Goal: Information Seeking & Learning: Learn about a topic

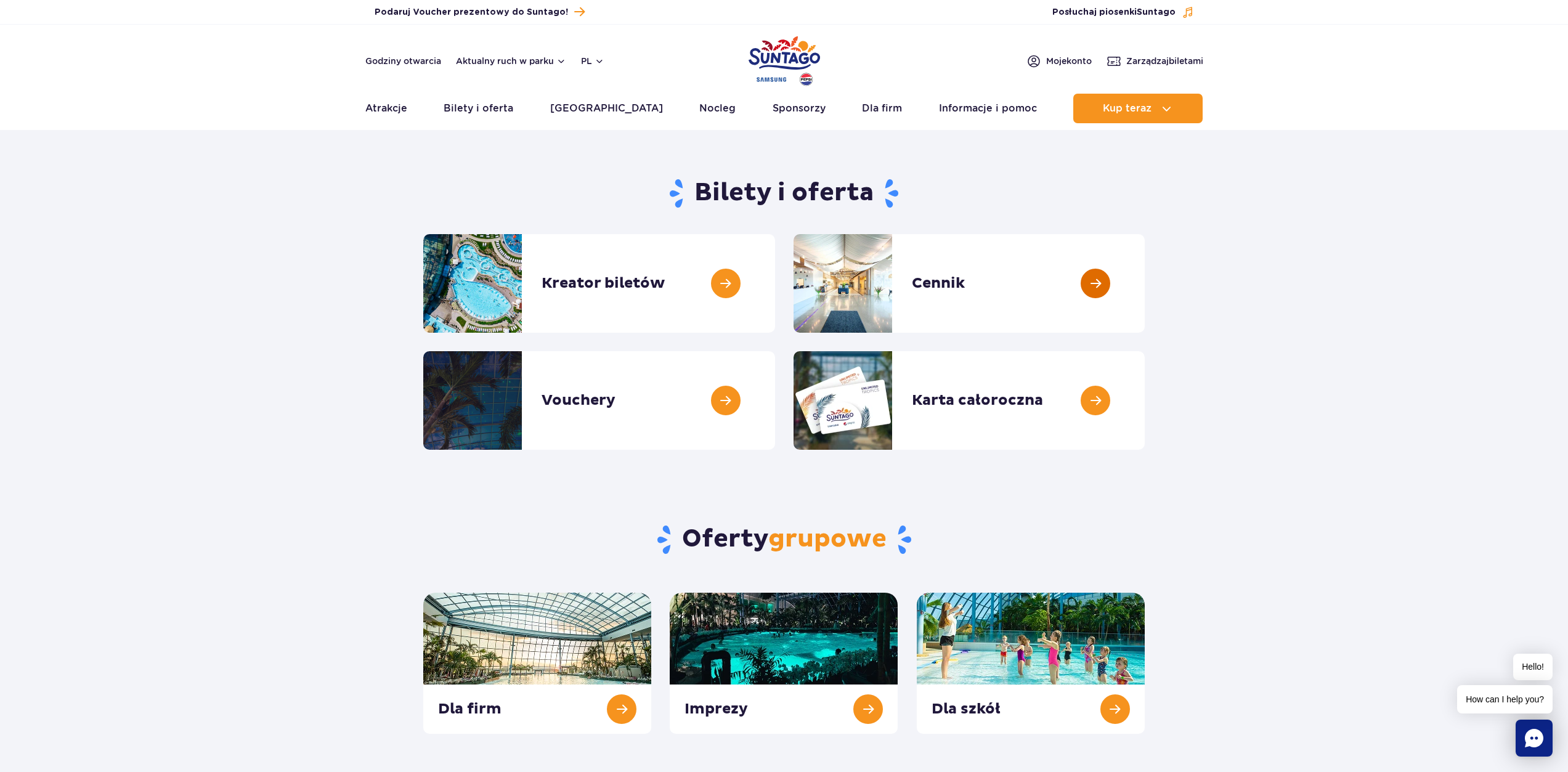
click at [1145, 283] on link at bounding box center [1145, 283] width 0 height 99
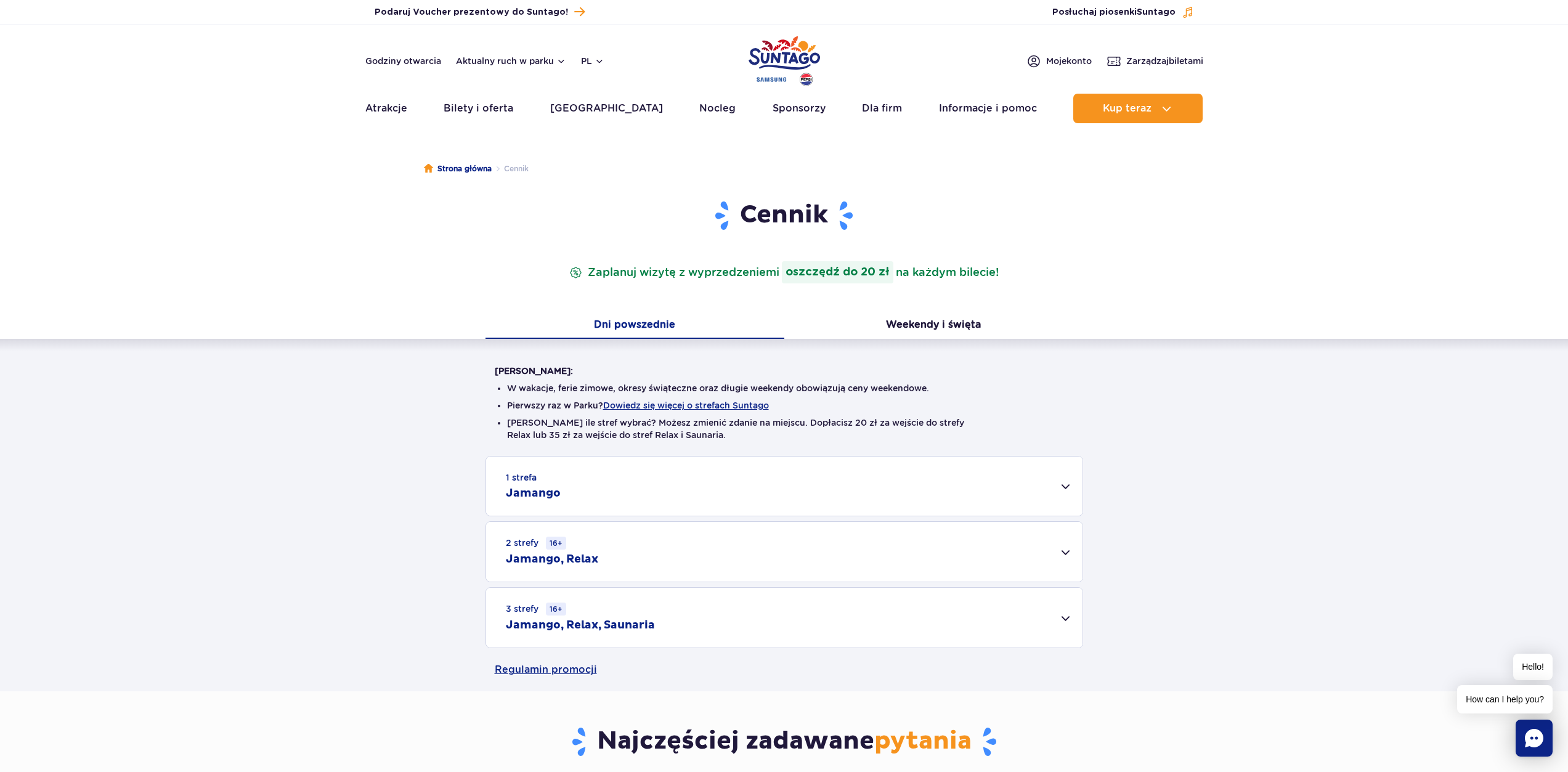
click at [1065, 486] on div "1 strefa Jamango" at bounding box center [784, 486] width 596 height 59
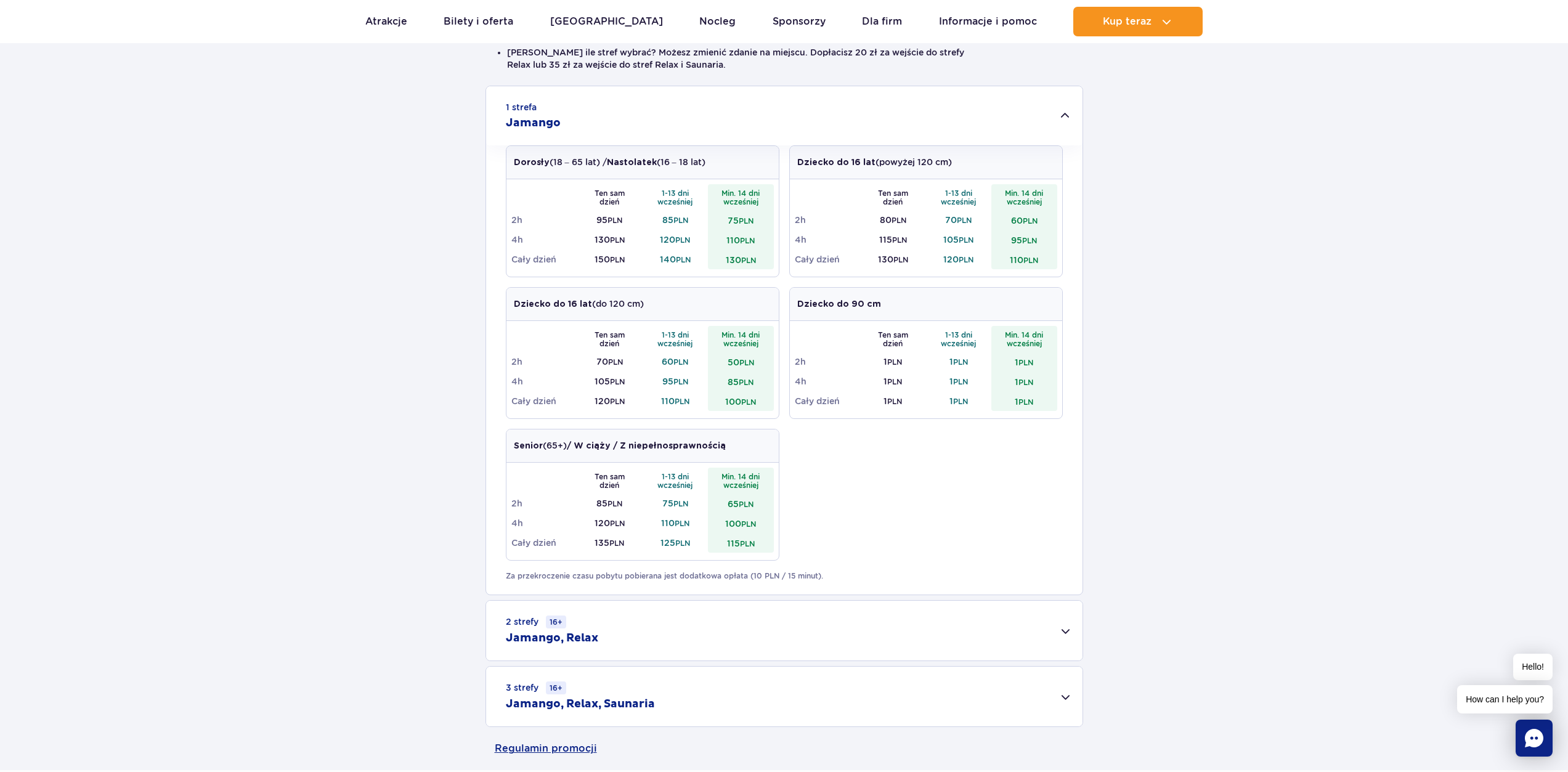
scroll to position [431, 0]
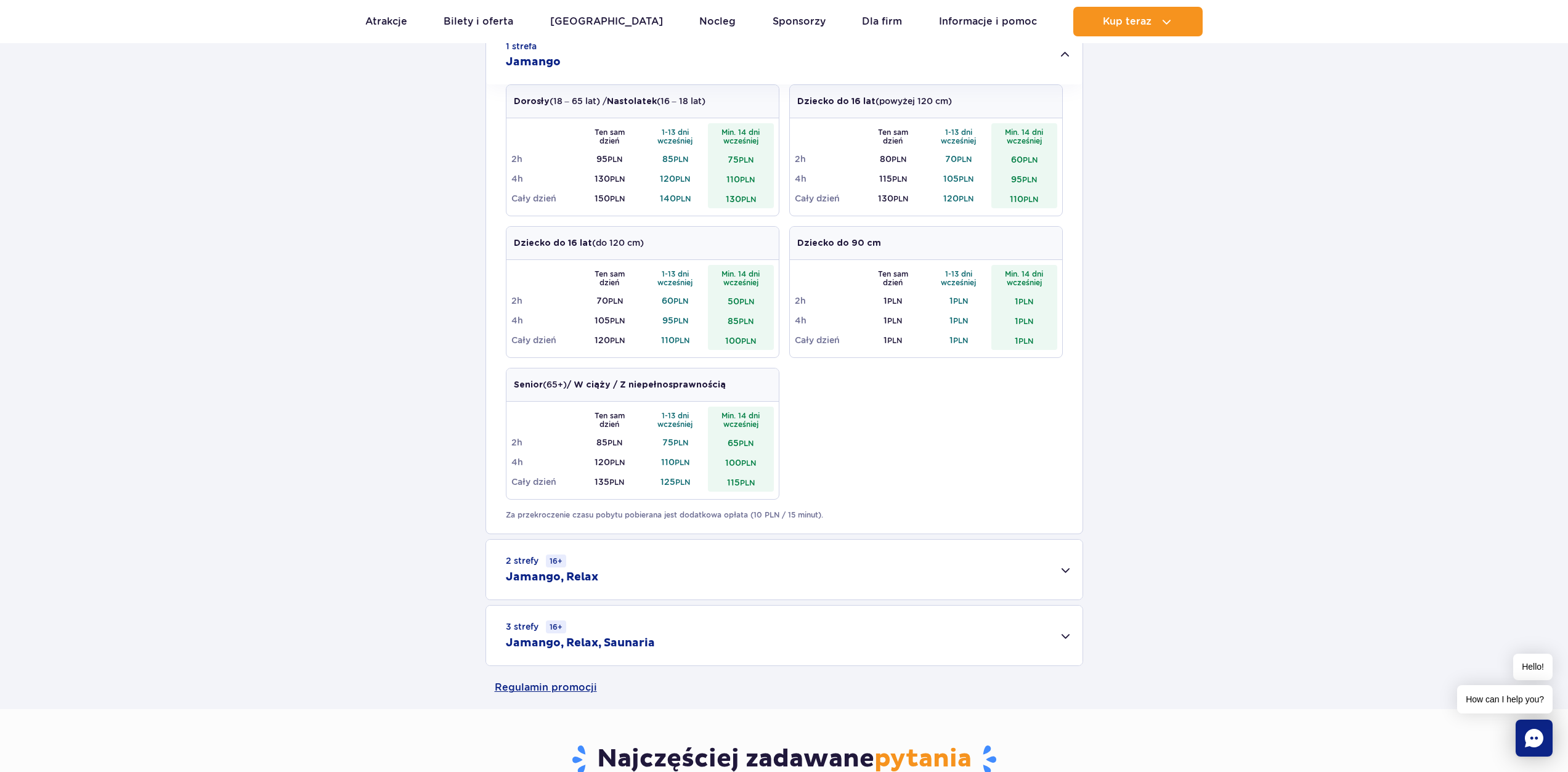
click at [585, 576] on h2 "Jamango, Relax" at bounding box center [552, 577] width 92 height 15
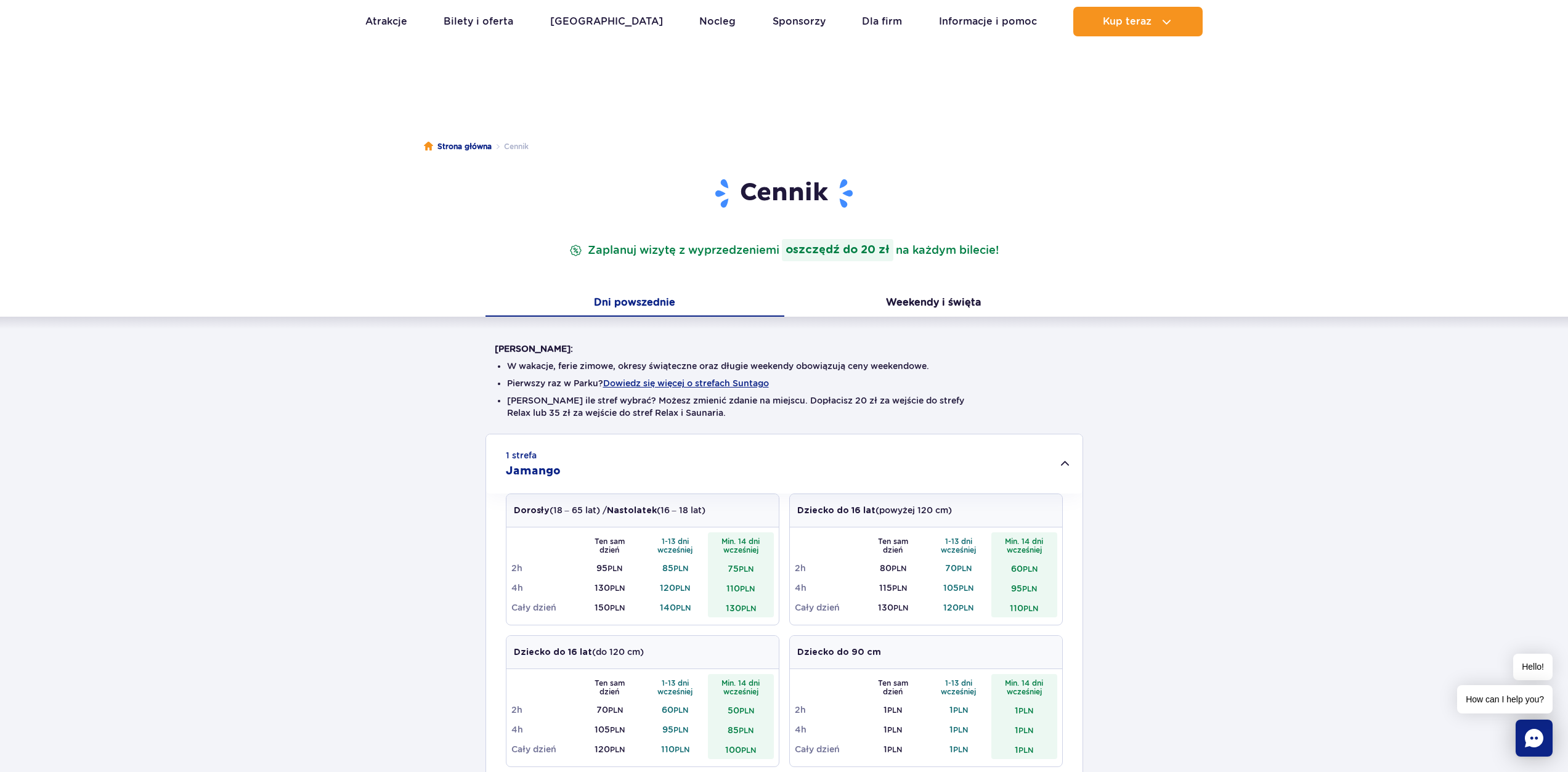
scroll to position [0, 0]
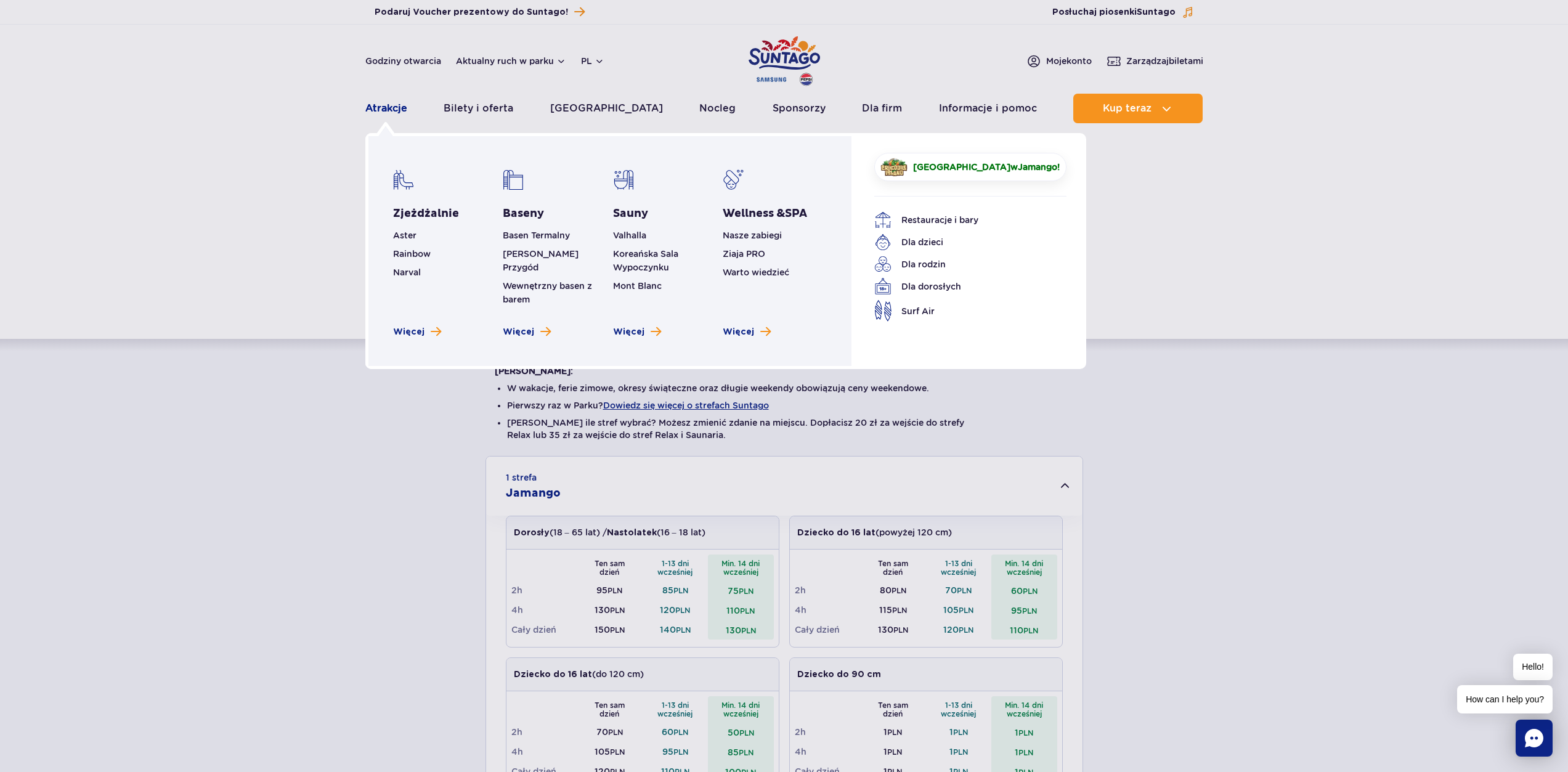
click at [389, 106] on link "Atrakcje" at bounding box center [386, 108] width 42 height 29
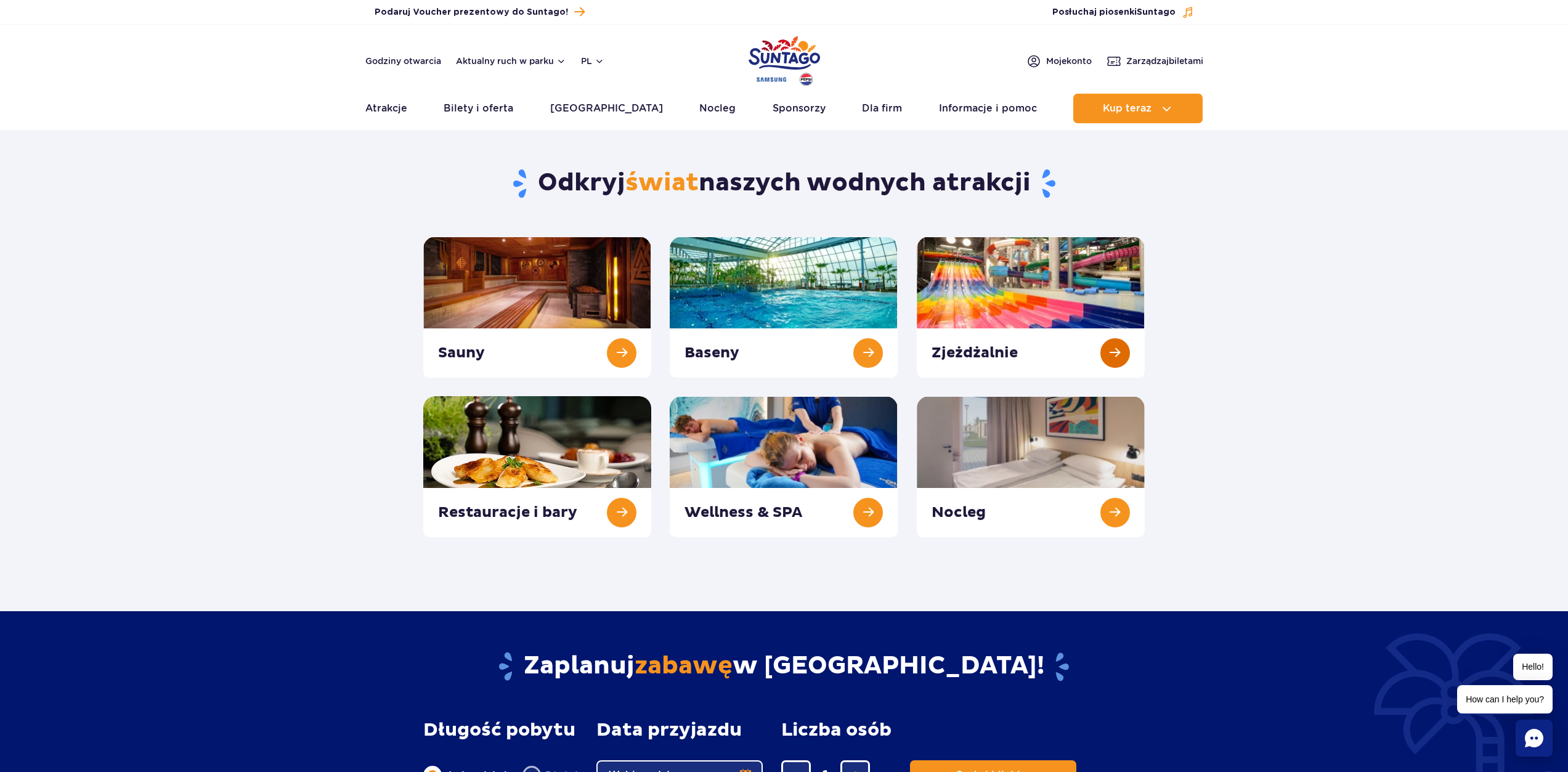
click at [1061, 281] on link at bounding box center [1030, 306] width 228 height 141
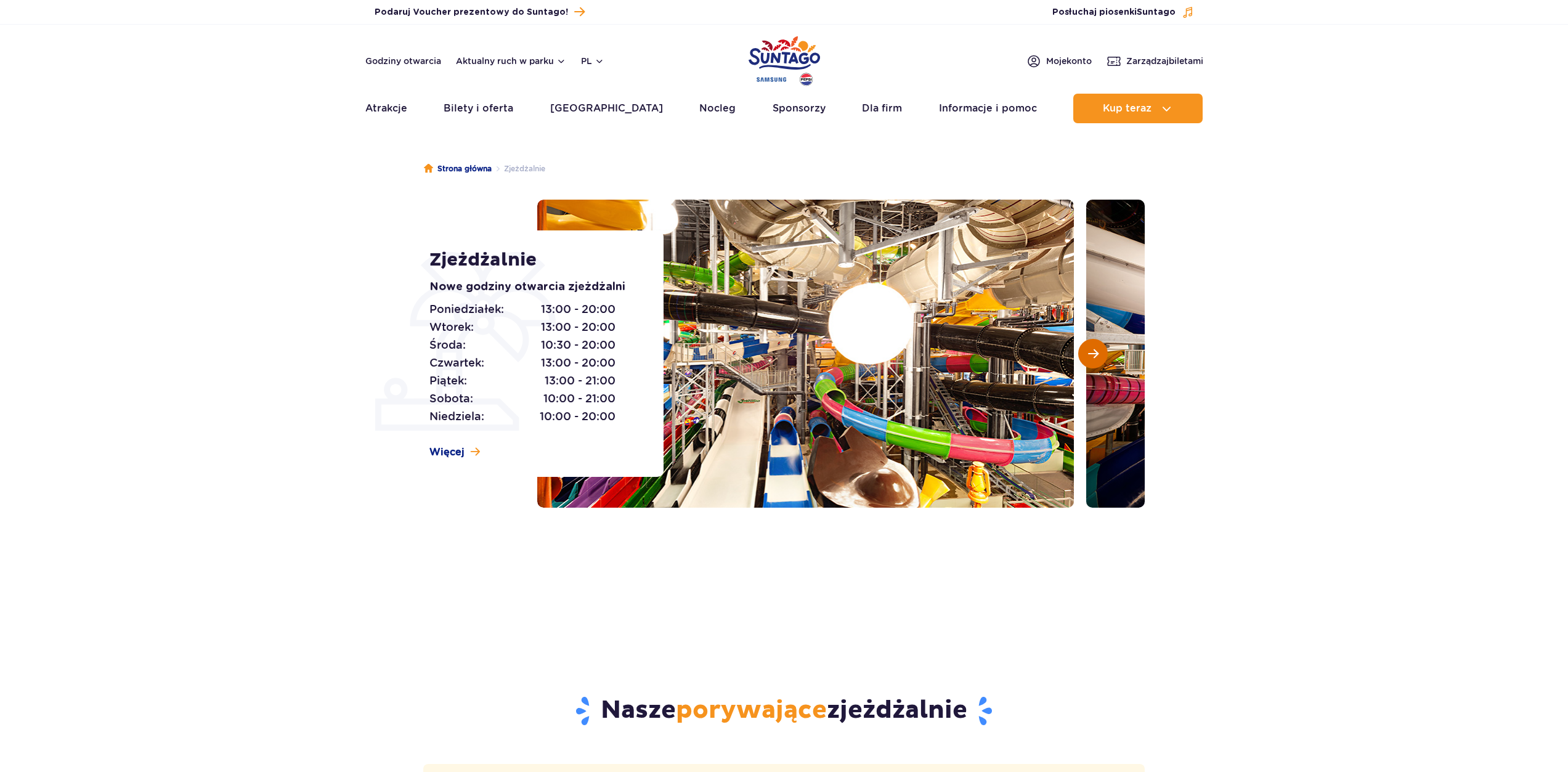
click at [1101, 351] on button "Następny slajd" at bounding box center [1092, 353] width 29 height 29
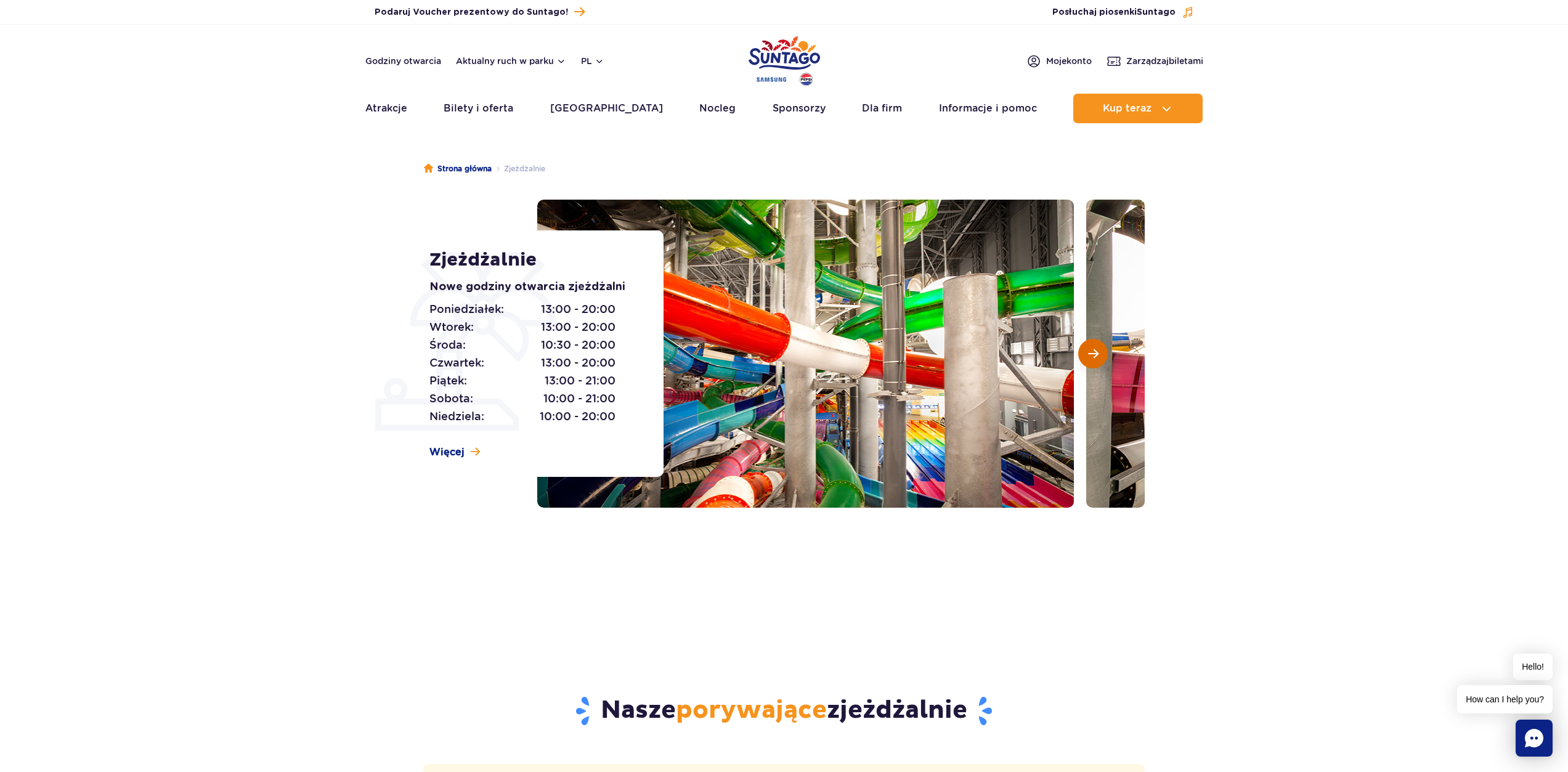
click at [1101, 351] on button "Następny slajd" at bounding box center [1092, 353] width 29 height 29
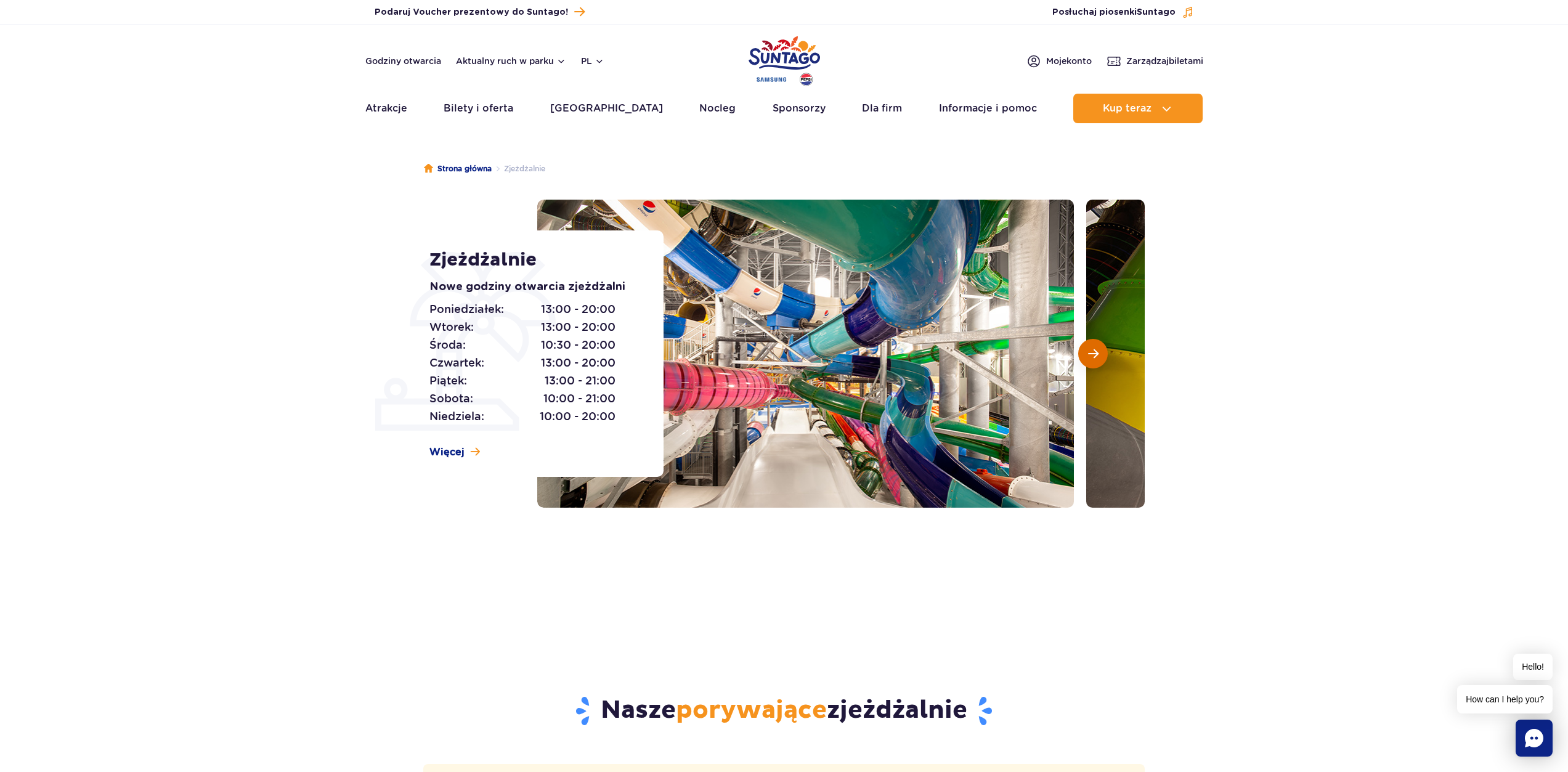
click at [1103, 351] on button "Następny slajd" at bounding box center [1092, 353] width 29 height 29
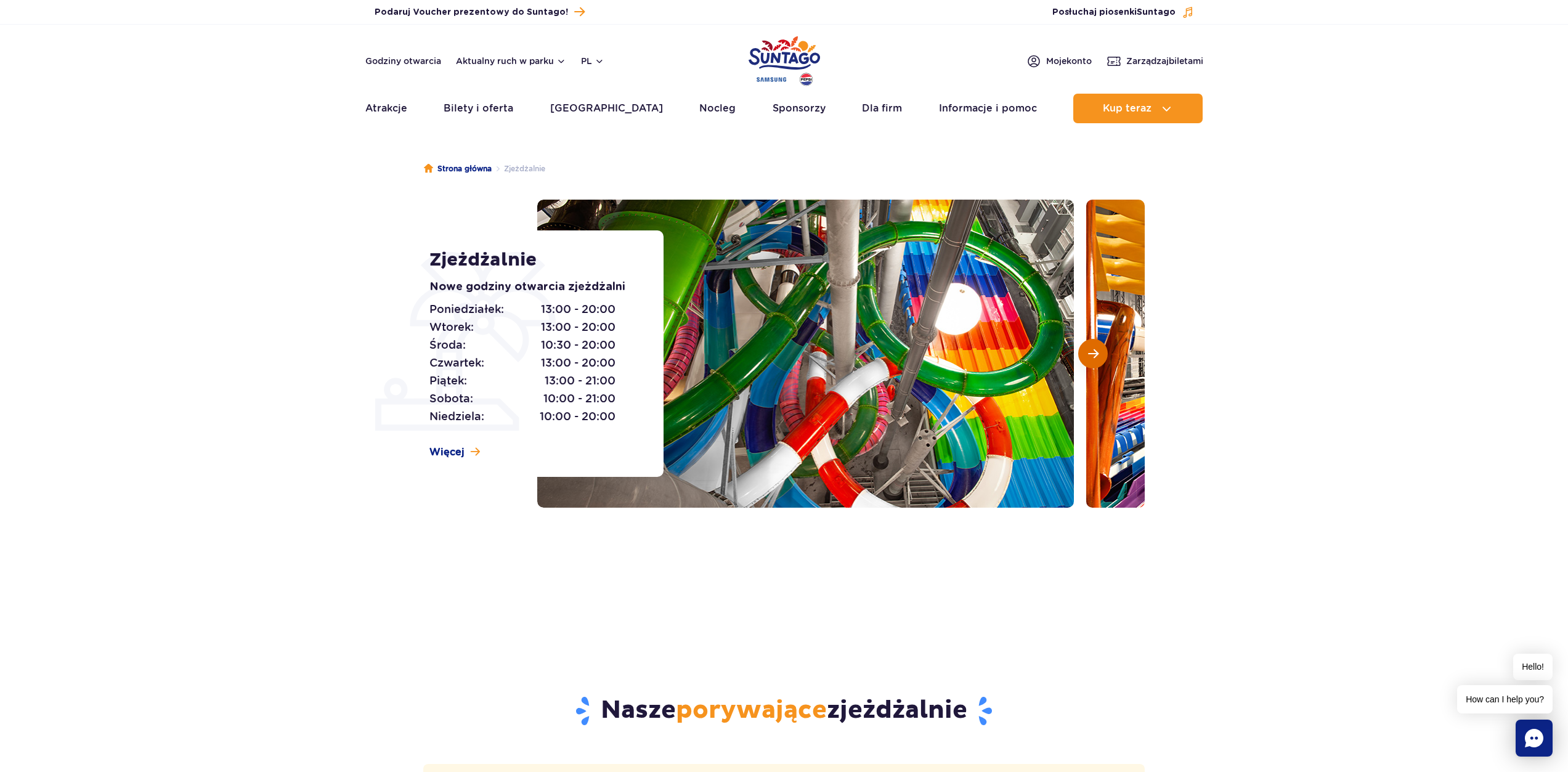
click at [1101, 352] on button "Następny slajd" at bounding box center [1092, 353] width 29 height 29
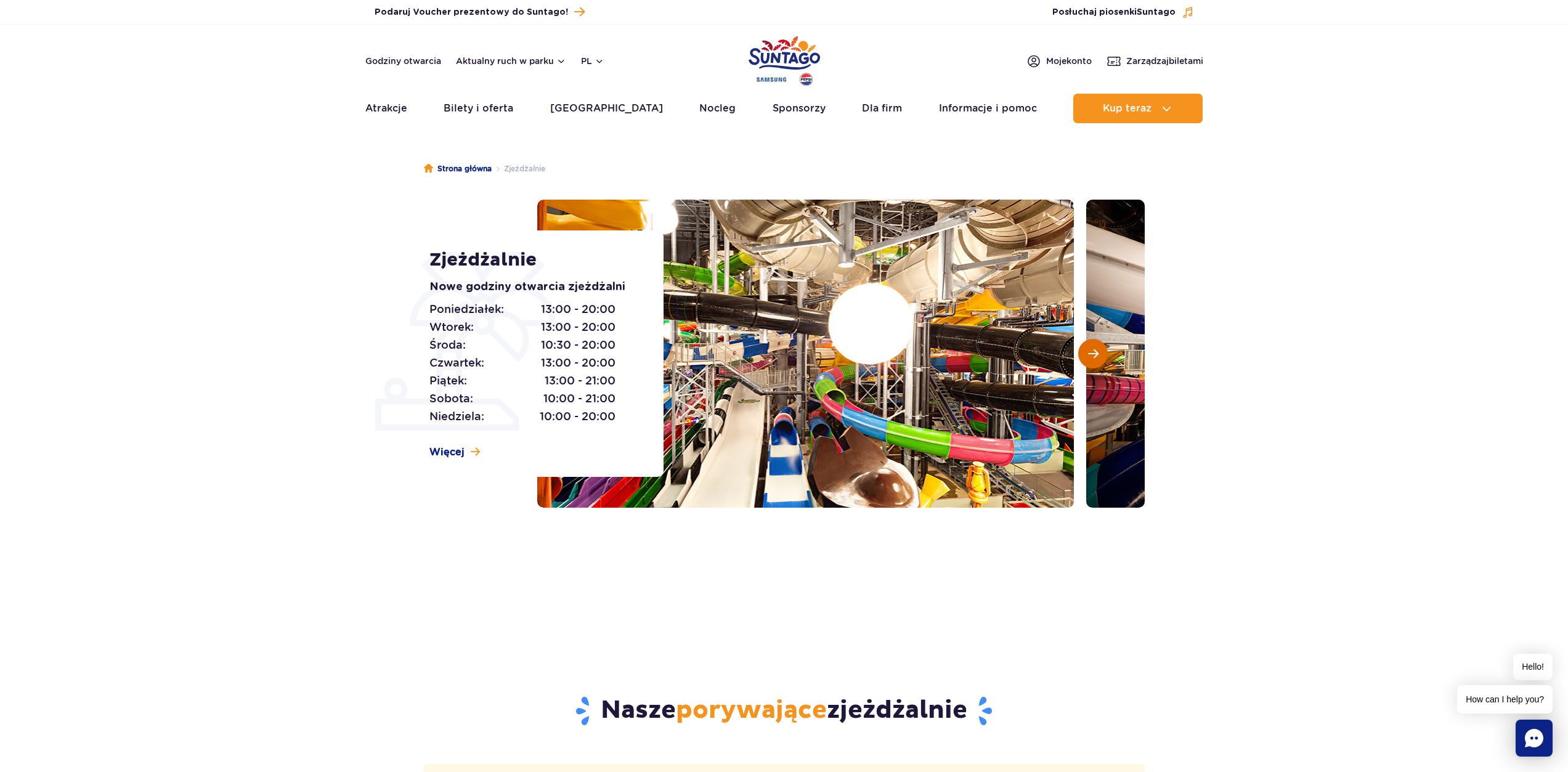
click at [1091, 351] on span "Następny slajd" at bounding box center [1093, 353] width 11 height 11
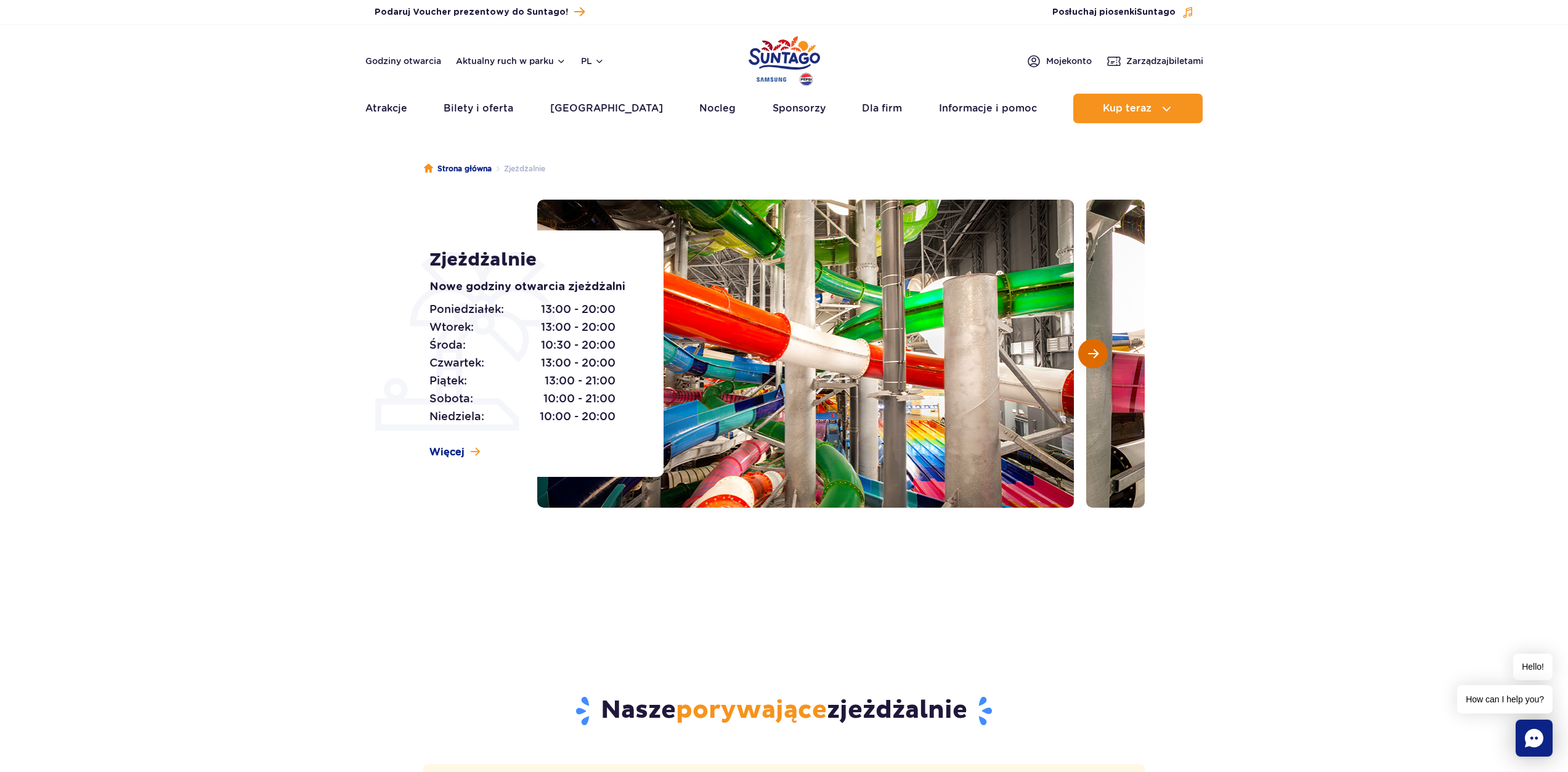
click at [1088, 351] on span "Następny slajd" at bounding box center [1093, 353] width 11 height 11
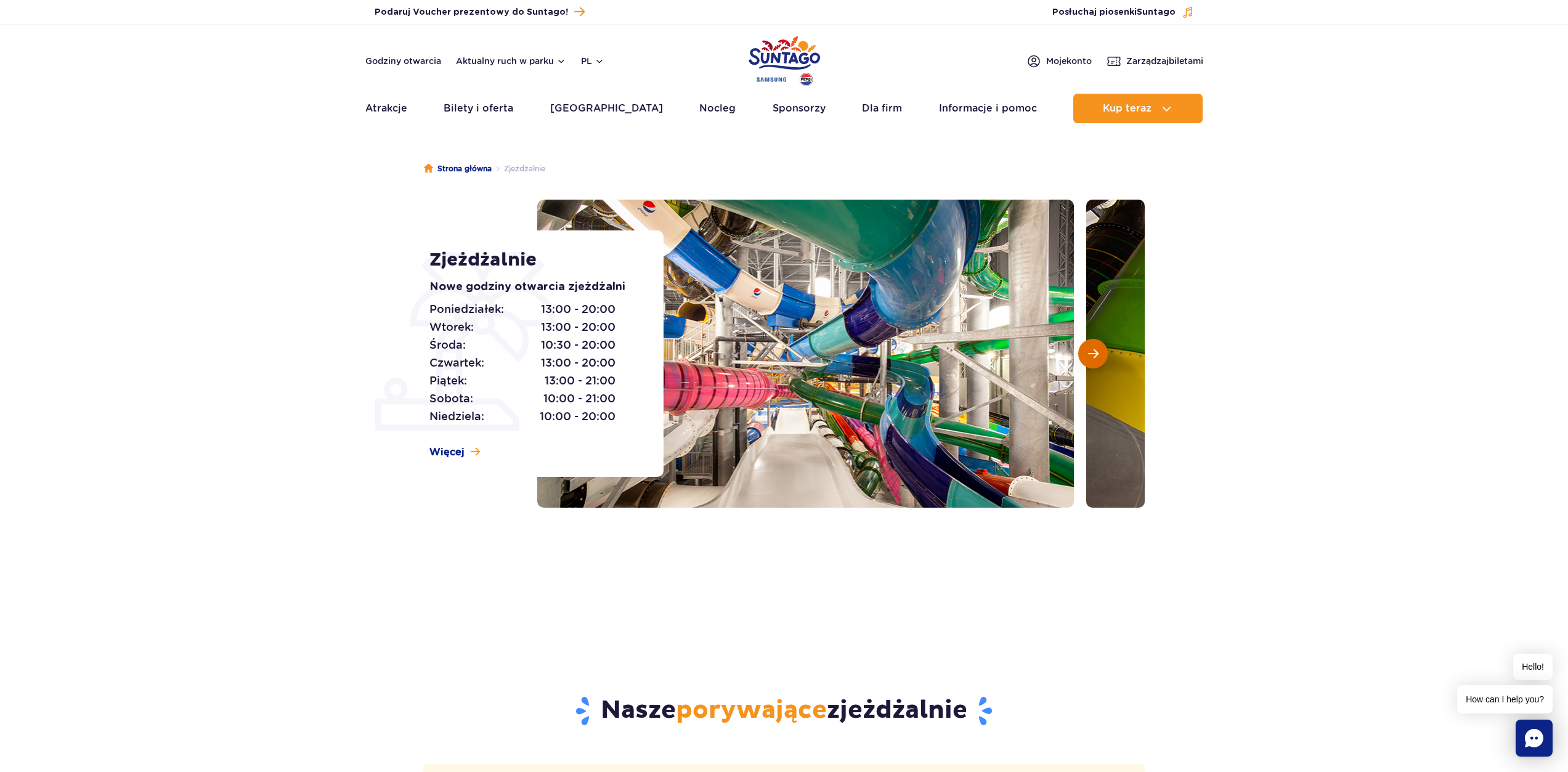
click at [1088, 351] on span "Następny slajd" at bounding box center [1093, 353] width 11 height 11
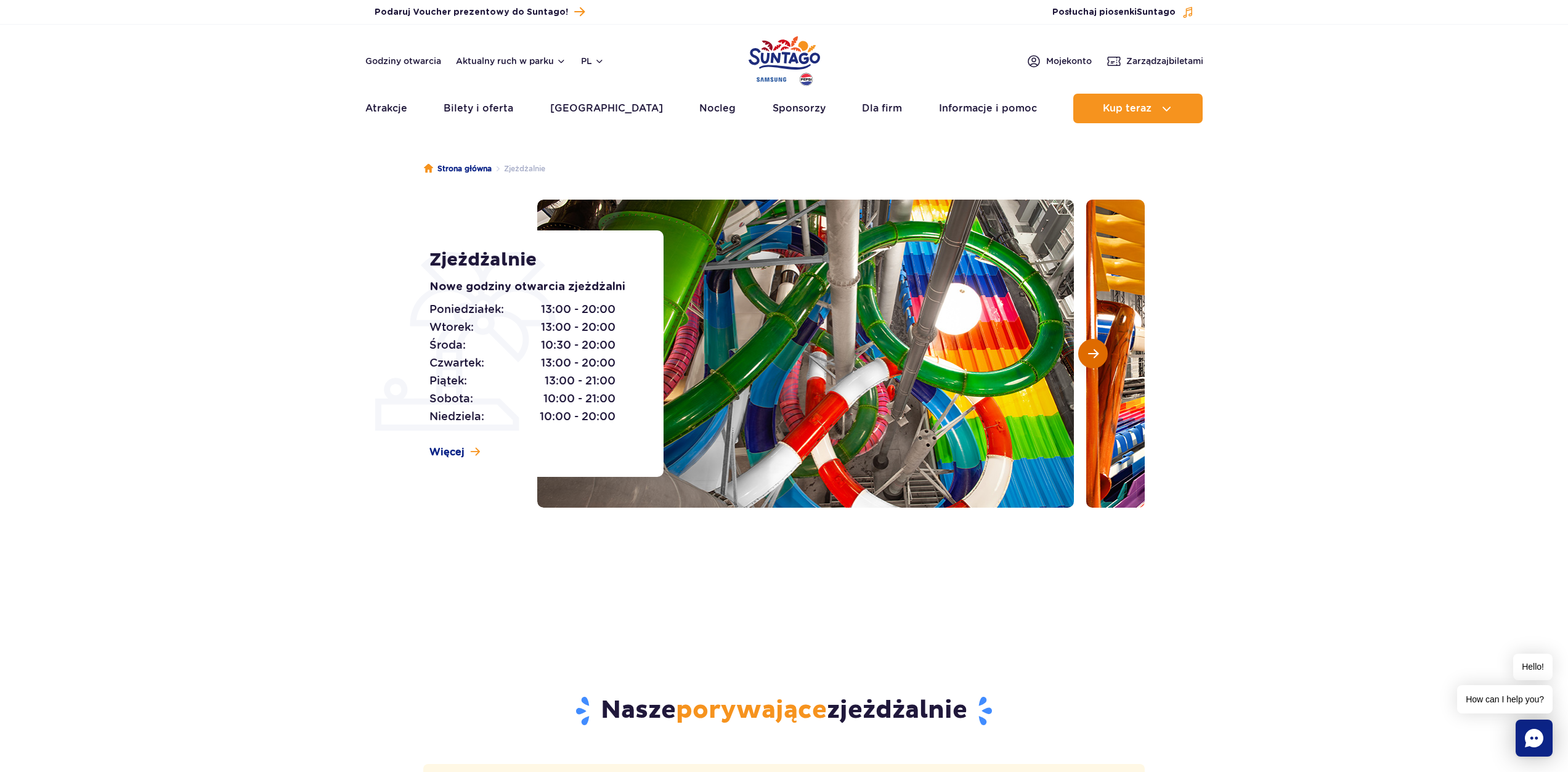
click at [1088, 351] on span "Następny slajd" at bounding box center [1093, 353] width 11 height 11
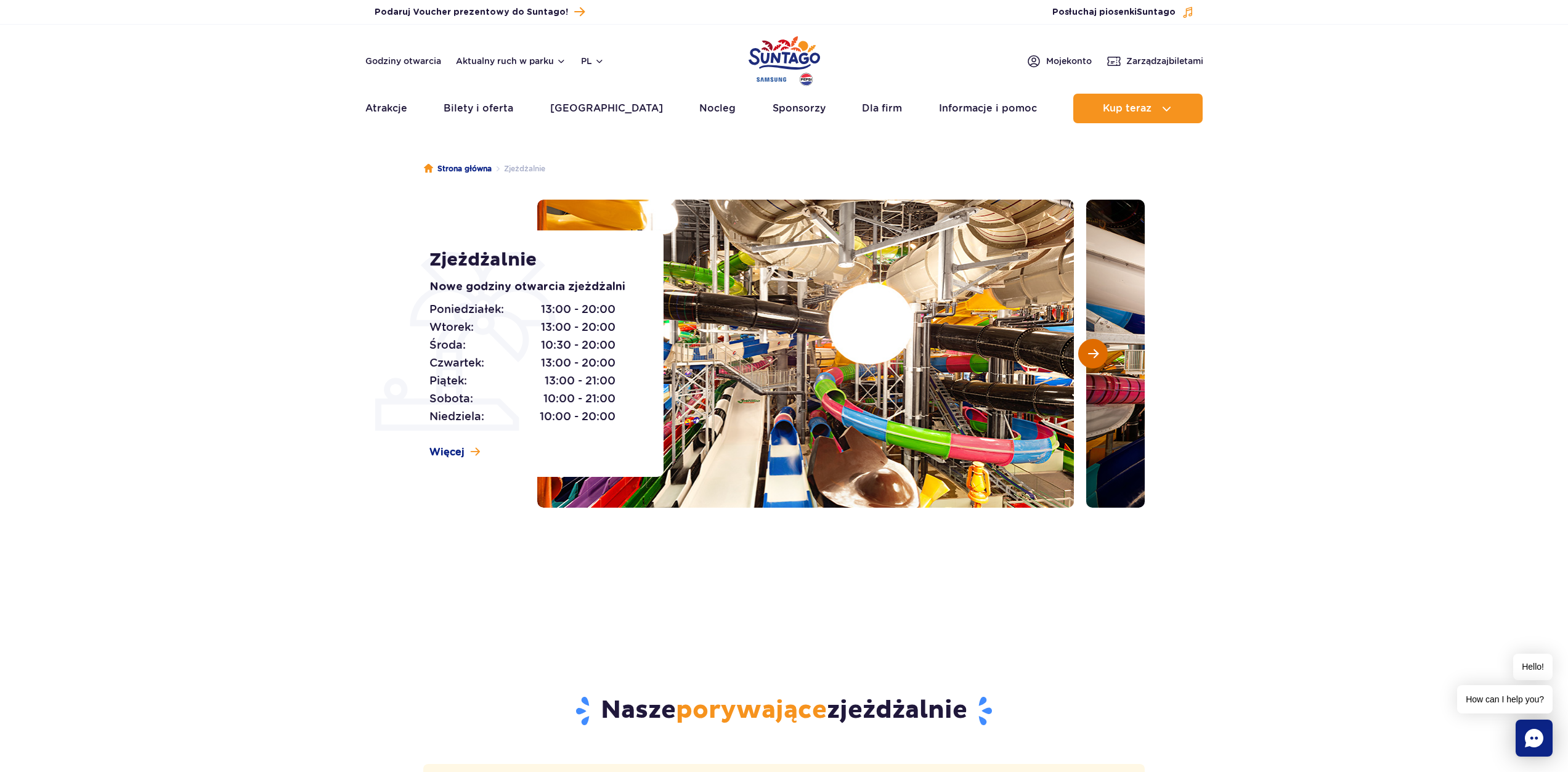
click at [1086, 348] on button "Następny slajd" at bounding box center [1092, 353] width 29 height 29
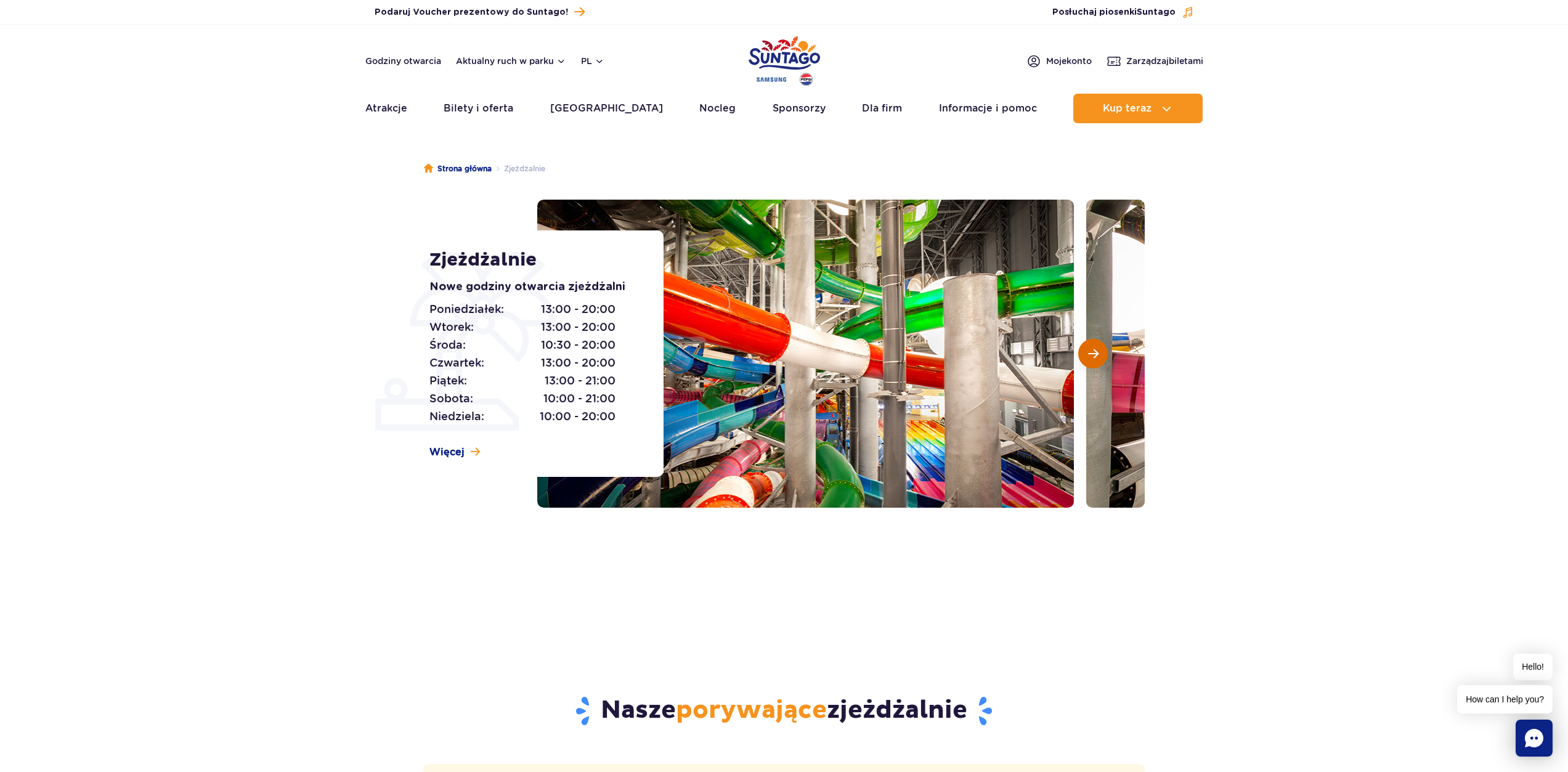
click at [1086, 348] on button "Następny slajd" at bounding box center [1092, 353] width 29 height 29
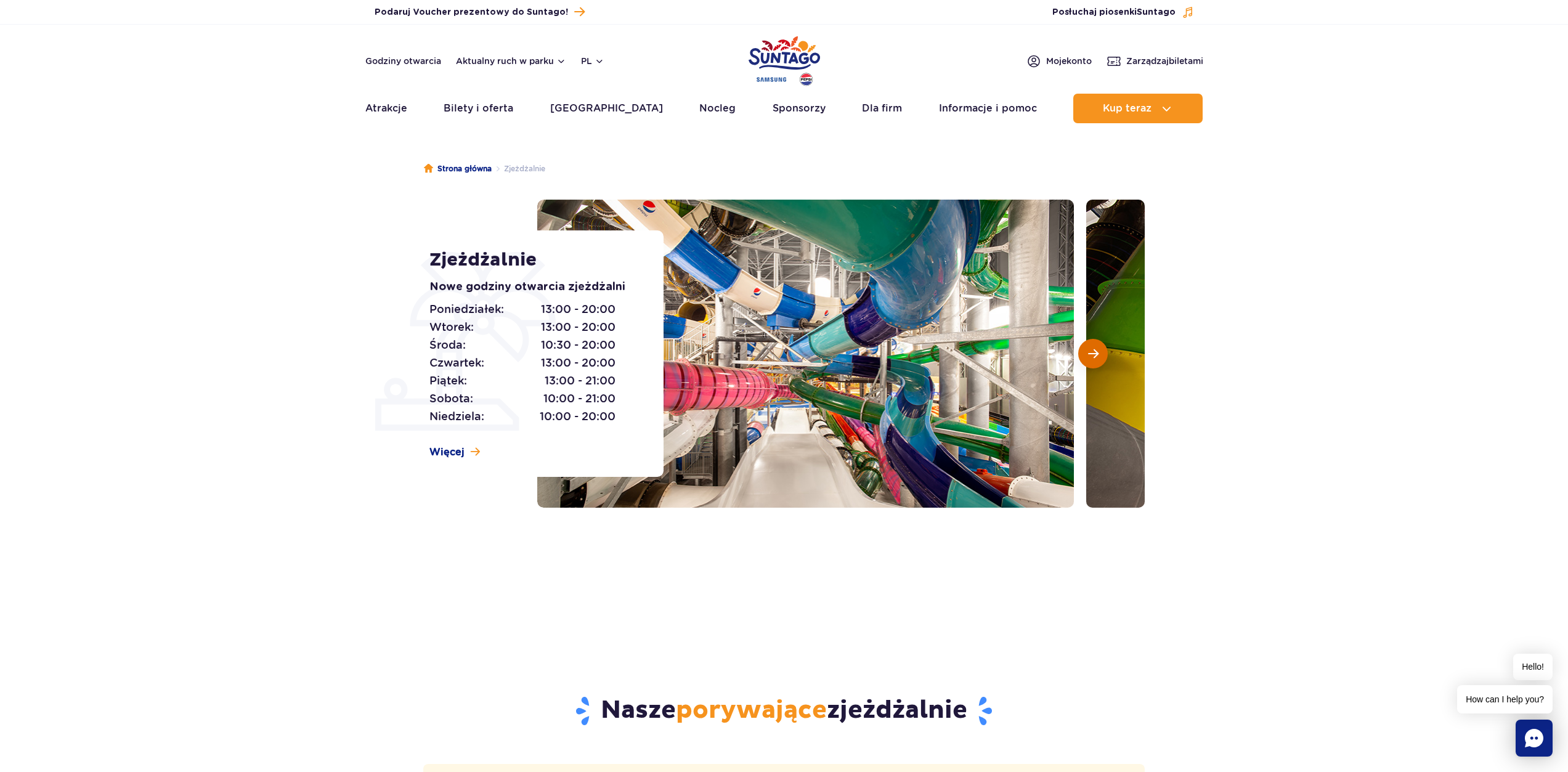
click at [1086, 348] on button "Następny slajd" at bounding box center [1092, 353] width 29 height 29
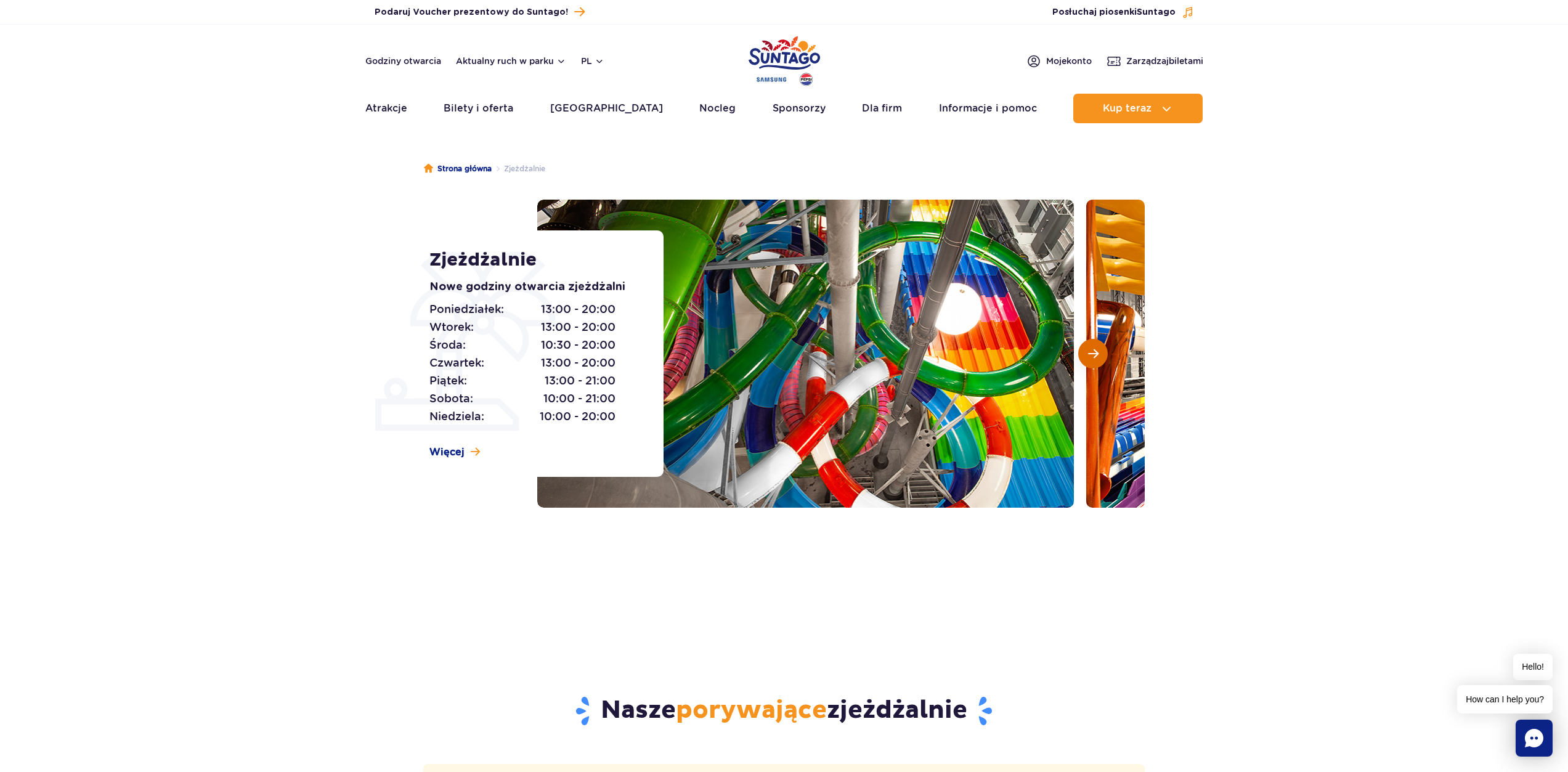
click at [1086, 348] on button "Następny slajd" at bounding box center [1092, 353] width 29 height 29
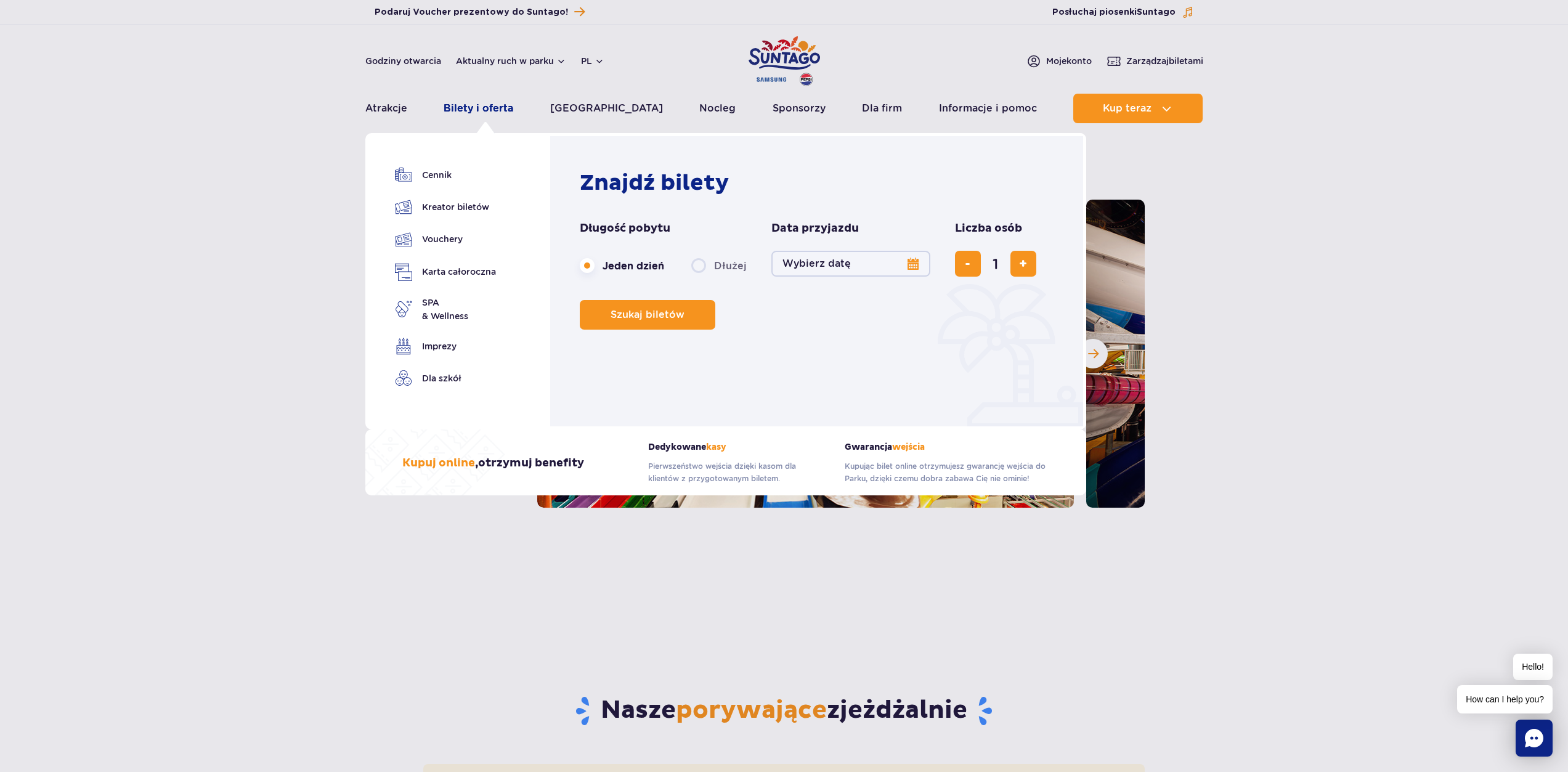
click at [477, 109] on link "Bilety i oferta" at bounding box center [478, 108] width 70 height 29
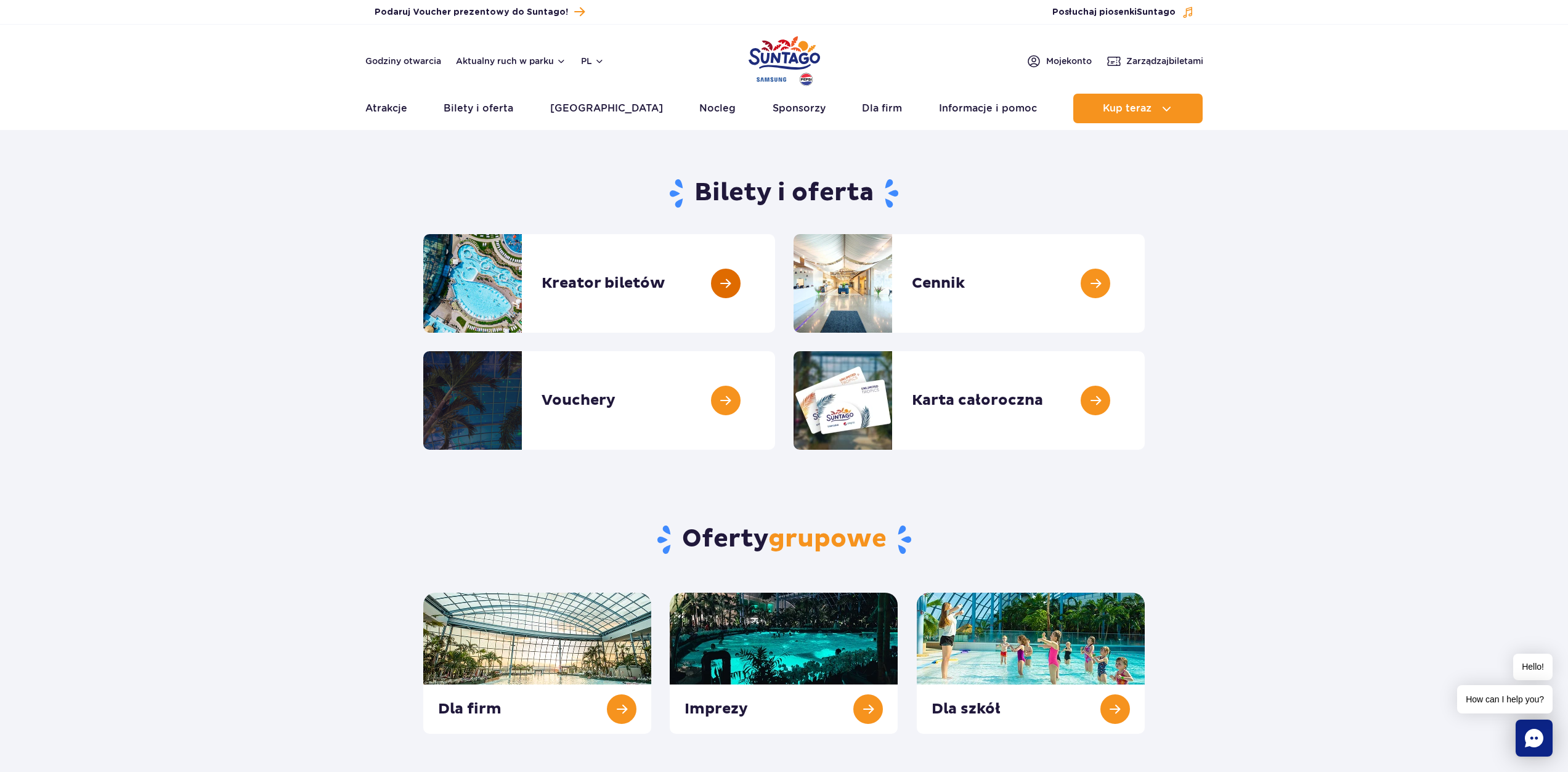
click at [775, 278] on link at bounding box center [775, 283] width 0 height 99
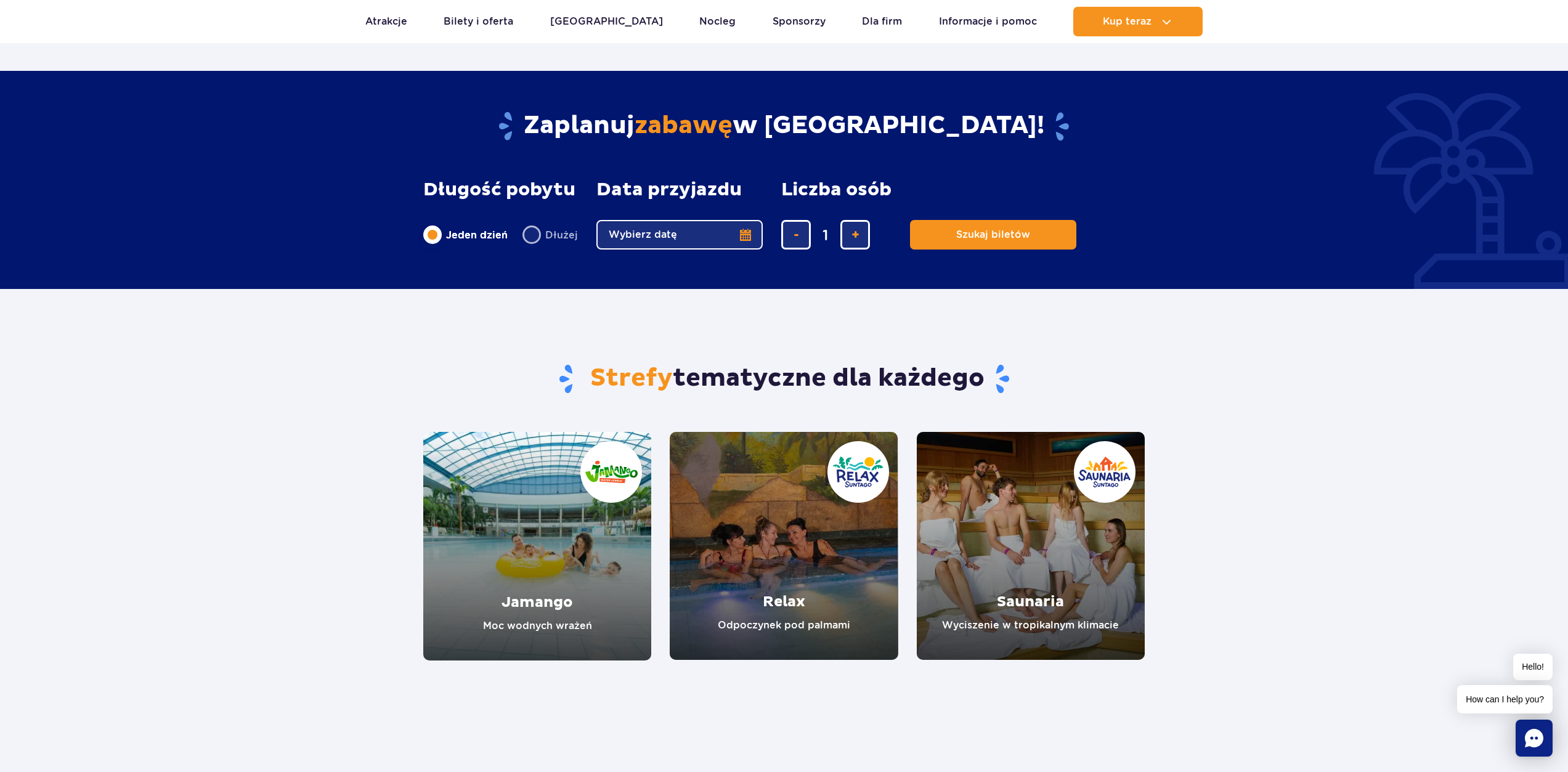
scroll to position [739, 0]
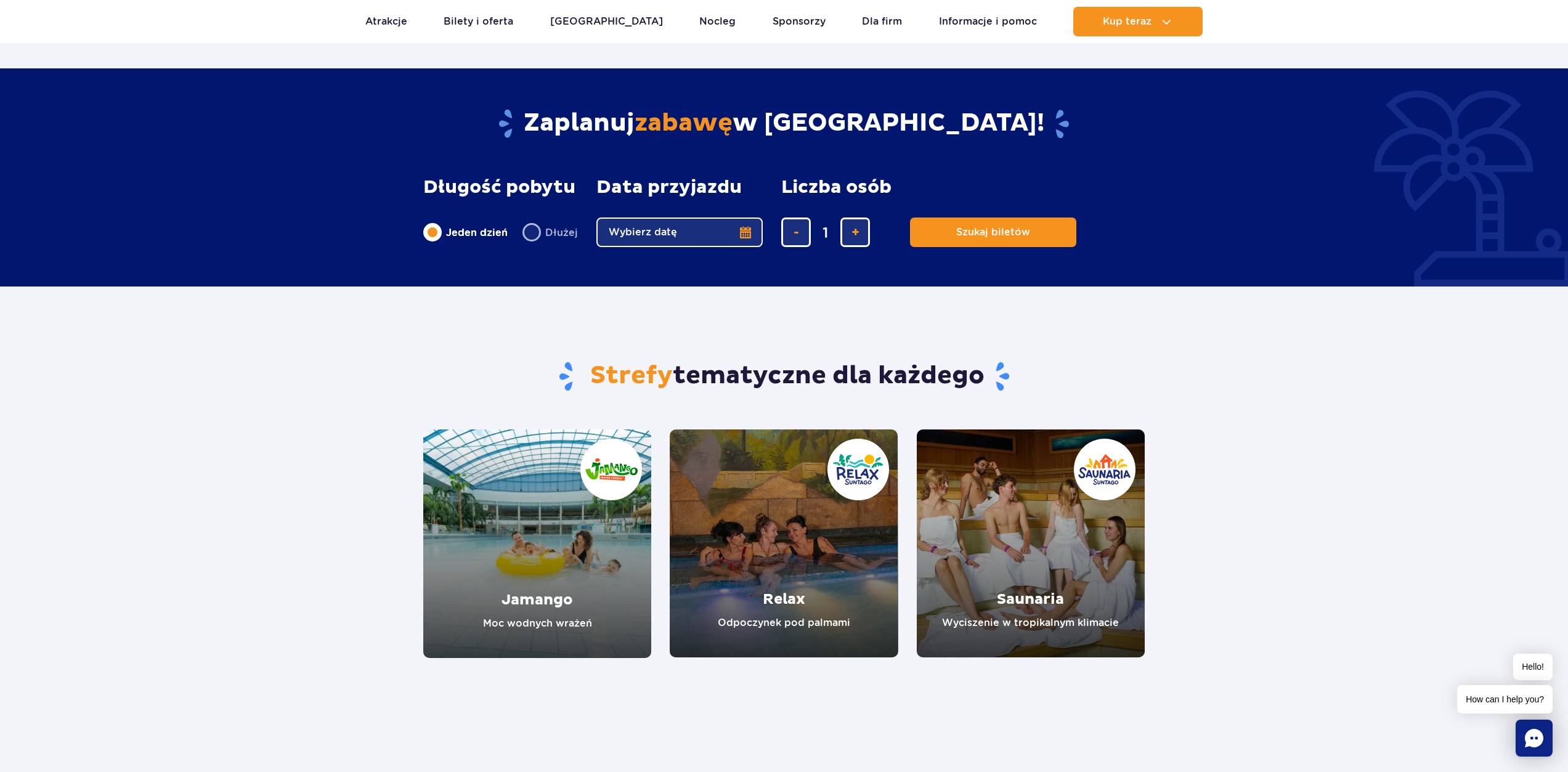
click at [807, 555] on link "Relax" at bounding box center [783, 543] width 228 height 228
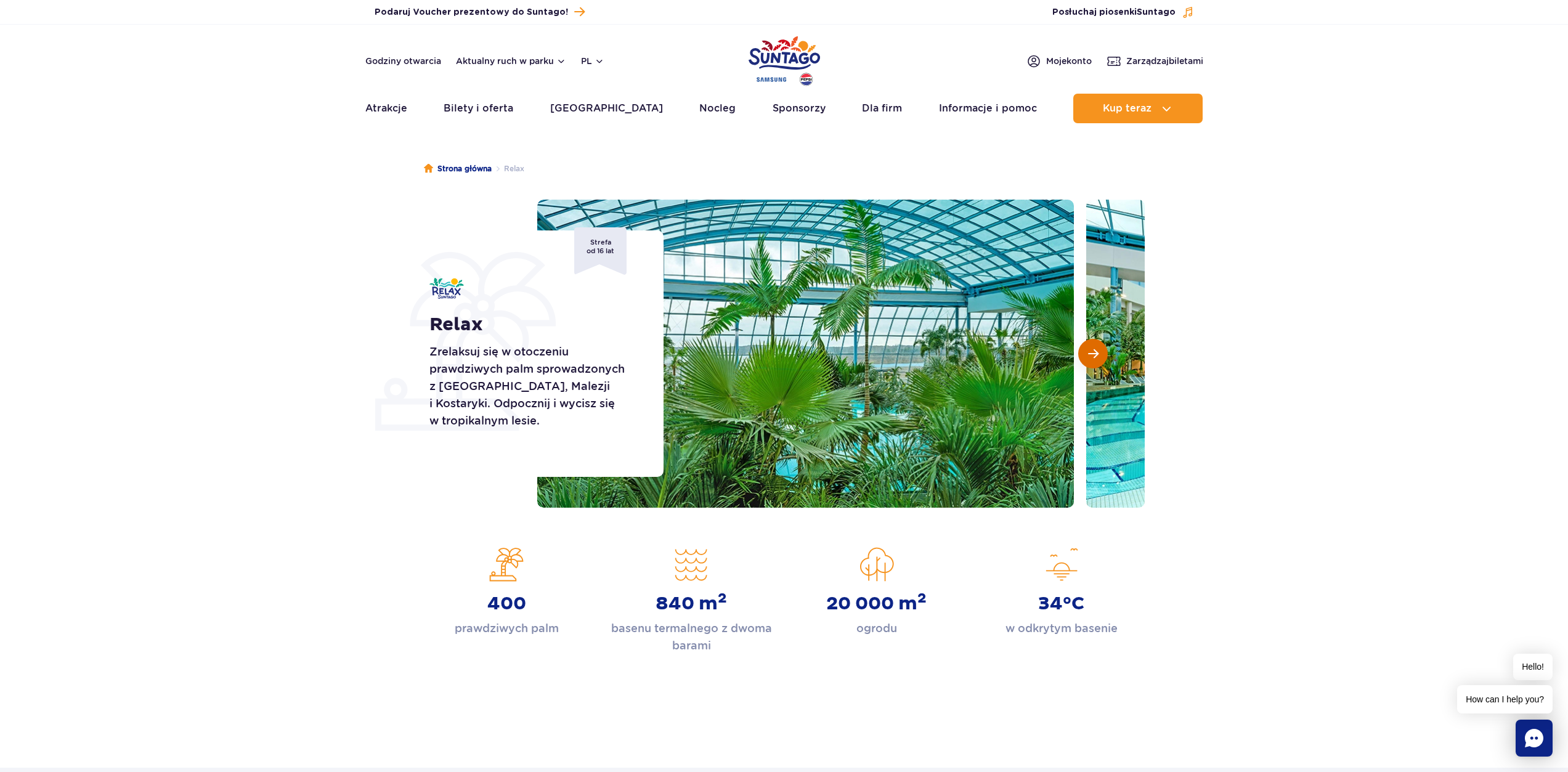
click at [1093, 355] on span "Następny slajd" at bounding box center [1093, 353] width 11 height 11
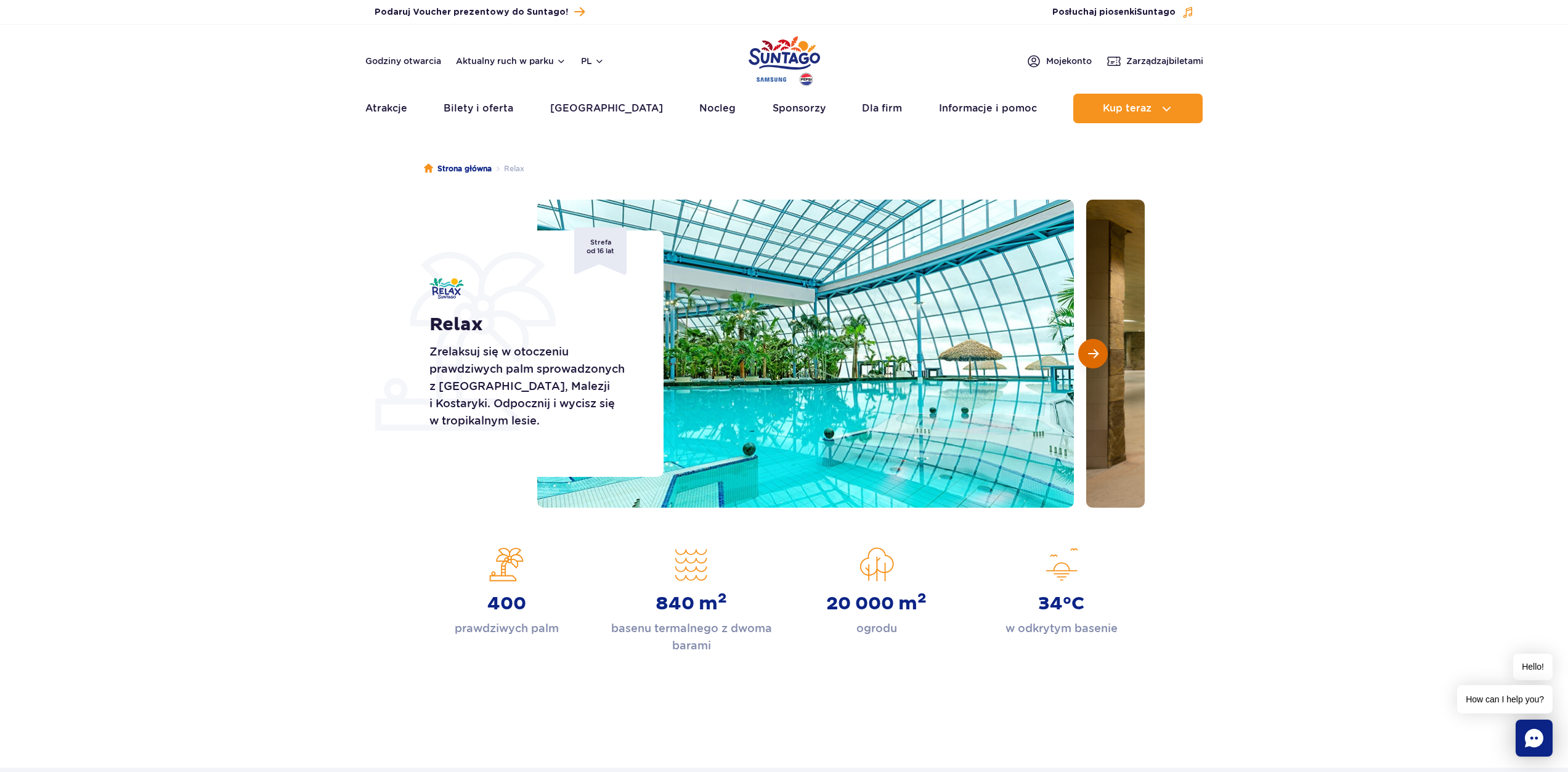
click at [1093, 355] on span "Następny slajd" at bounding box center [1093, 353] width 11 height 11
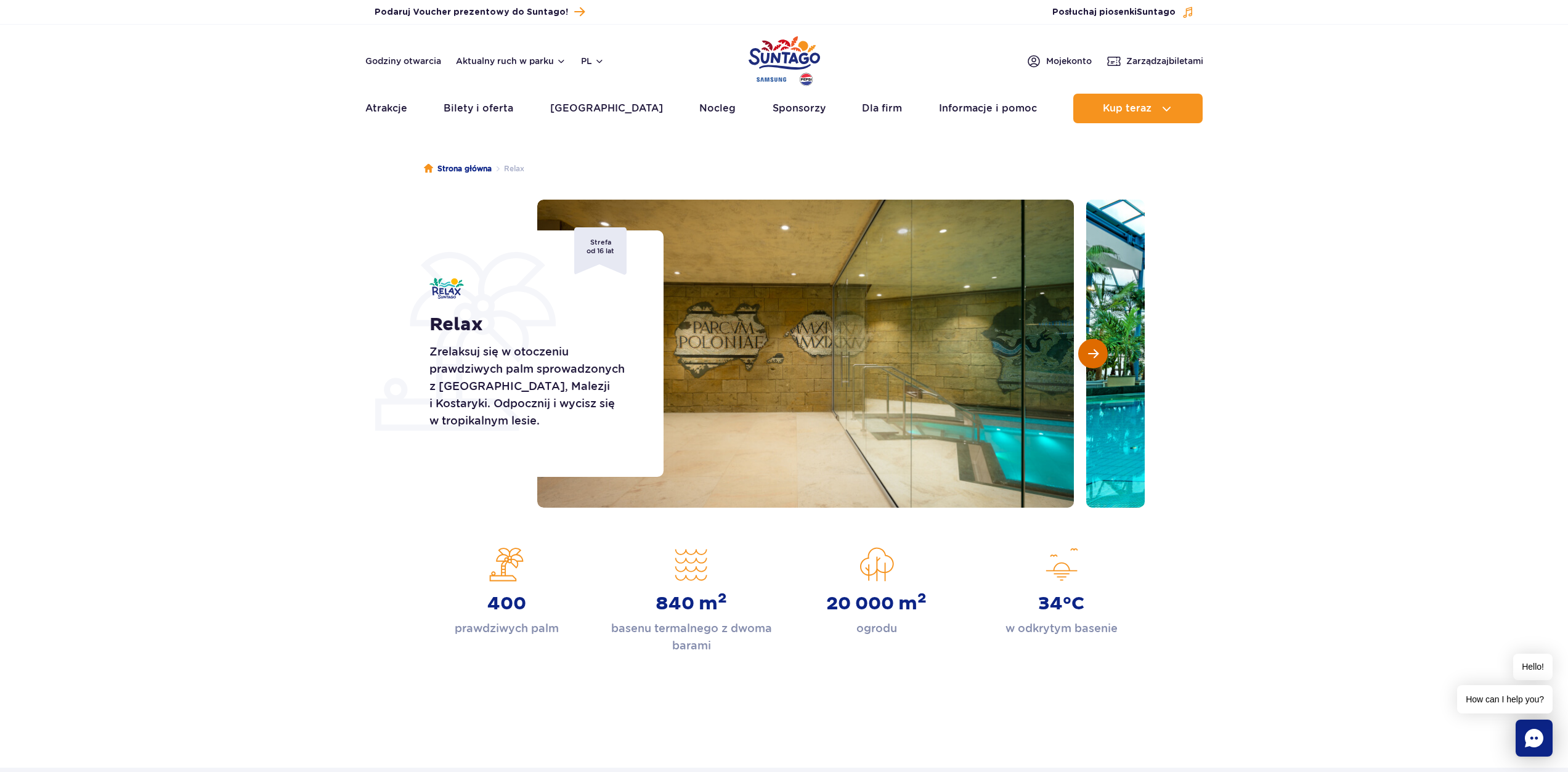
click at [1094, 355] on span "Następny slajd" at bounding box center [1093, 353] width 11 height 11
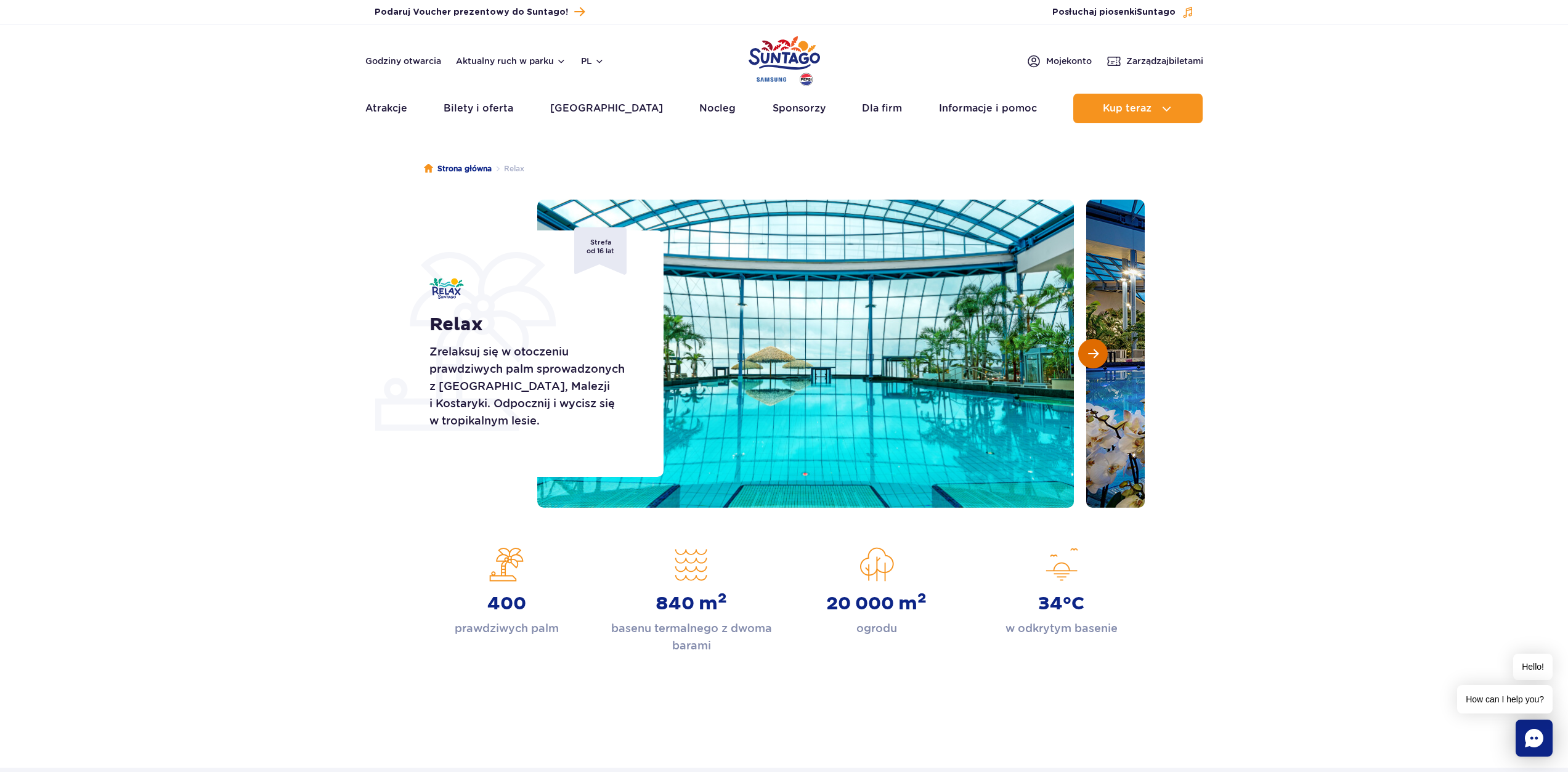
click at [1094, 355] on span "Następny slajd" at bounding box center [1093, 353] width 11 height 11
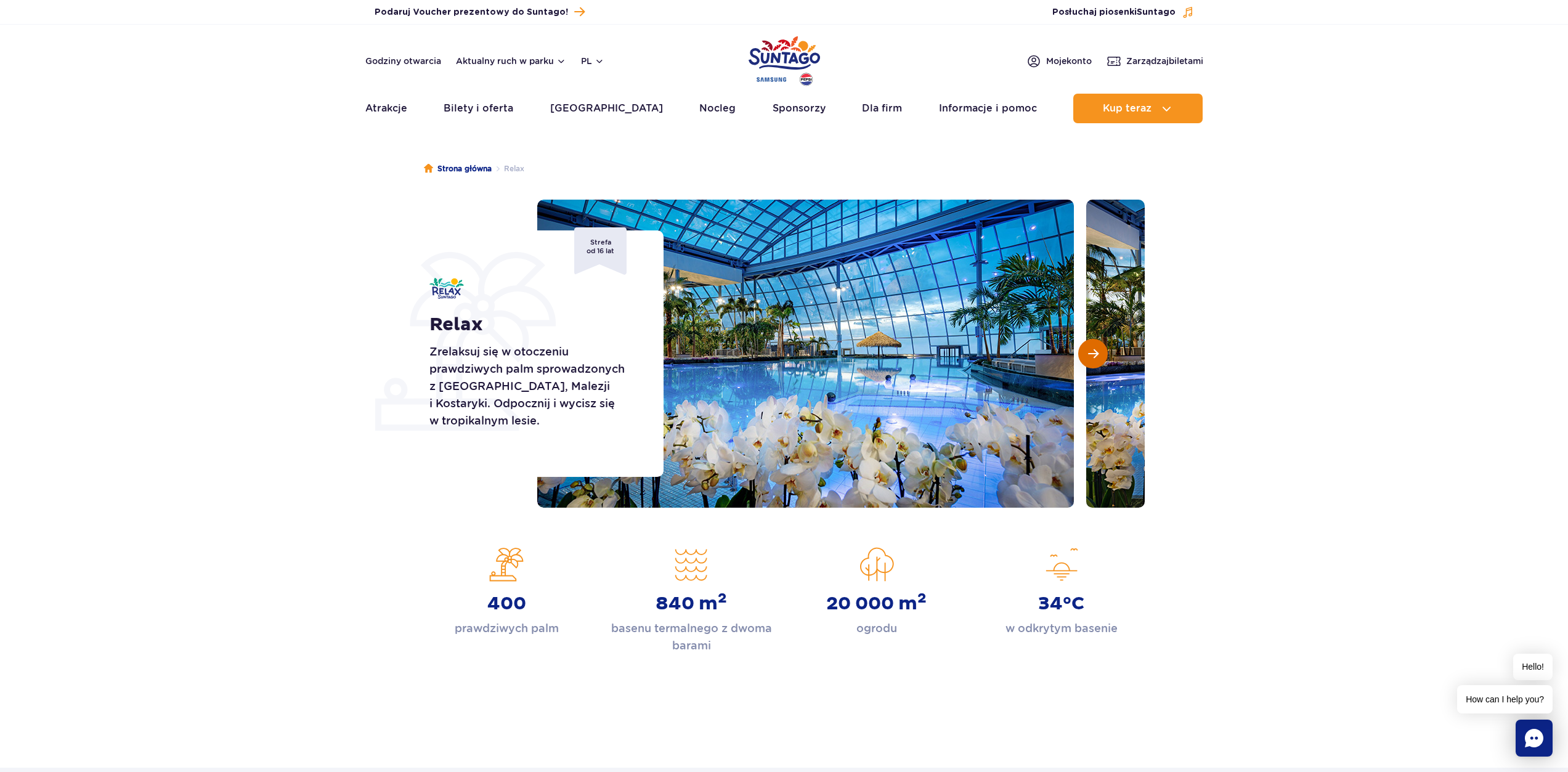
click at [1094, 355] on span "Następny slajd" at bounding box center [1093, 353] width 11 height 11
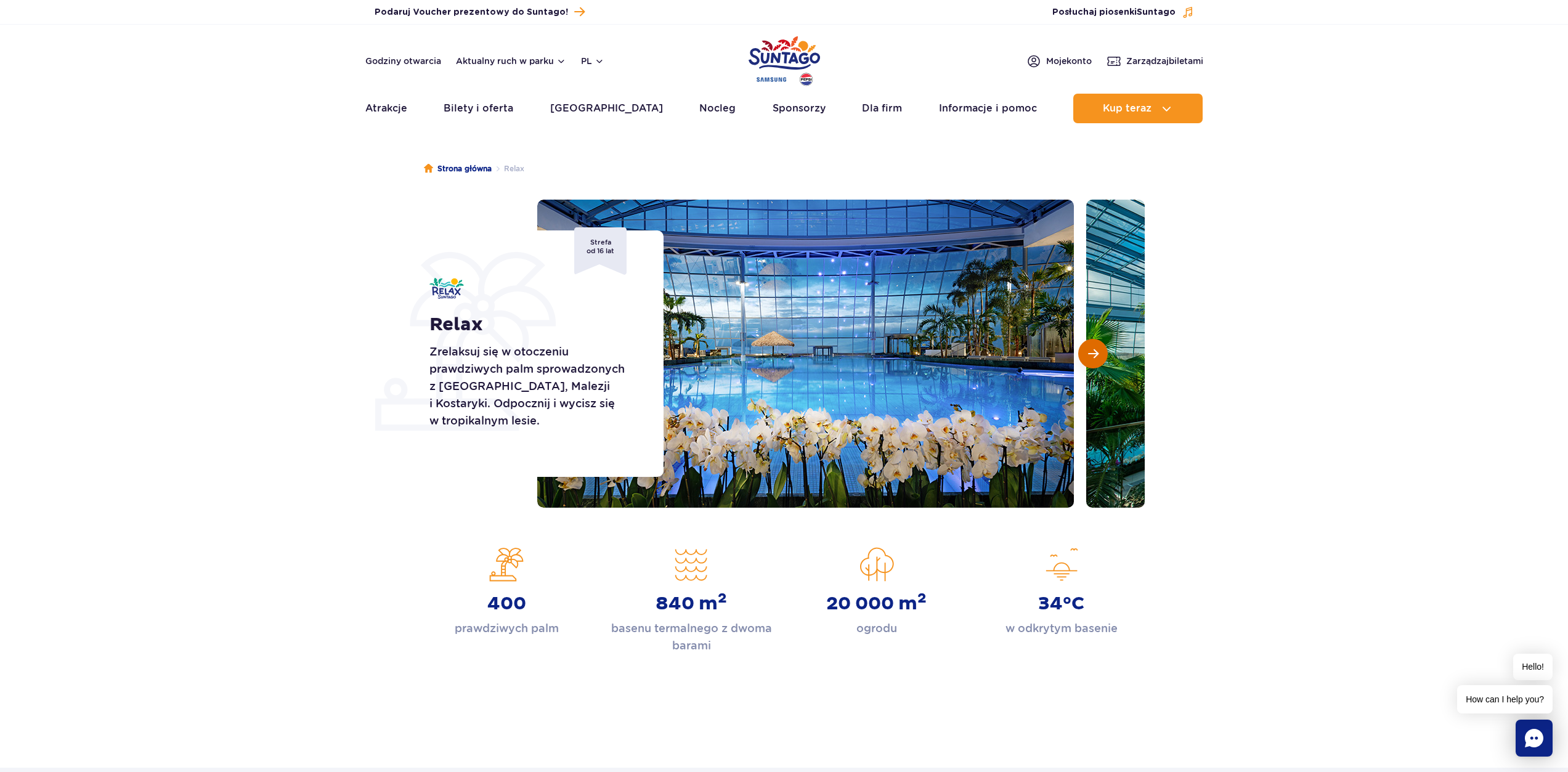
click at [1094, 355] on span "Następny slajd" at bounding box center [1093, 353] width 11 height 11
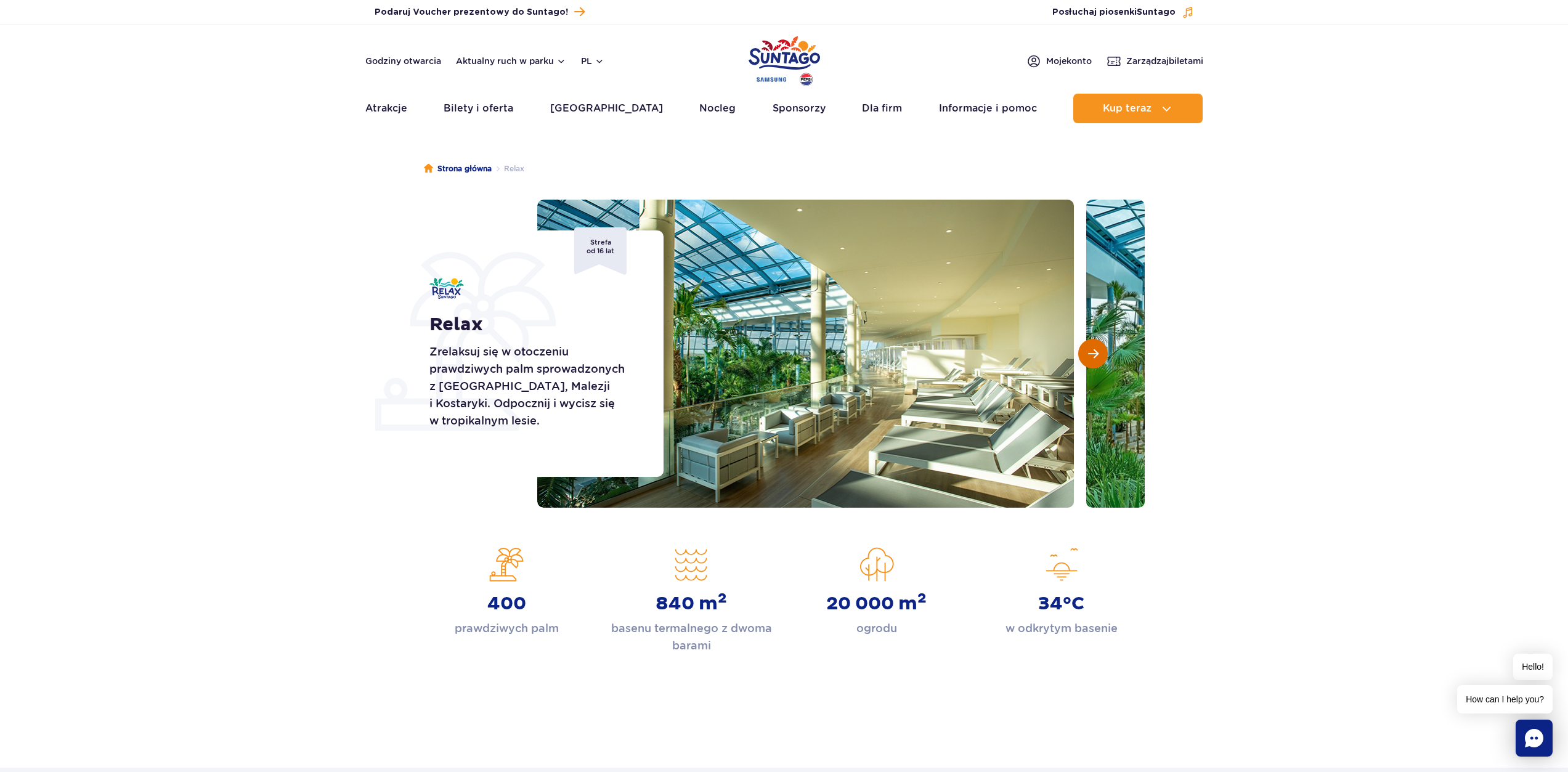
click at [1094, 355] on span "Następny slajd" at bounding box center [1093, 353] width 11 height 11
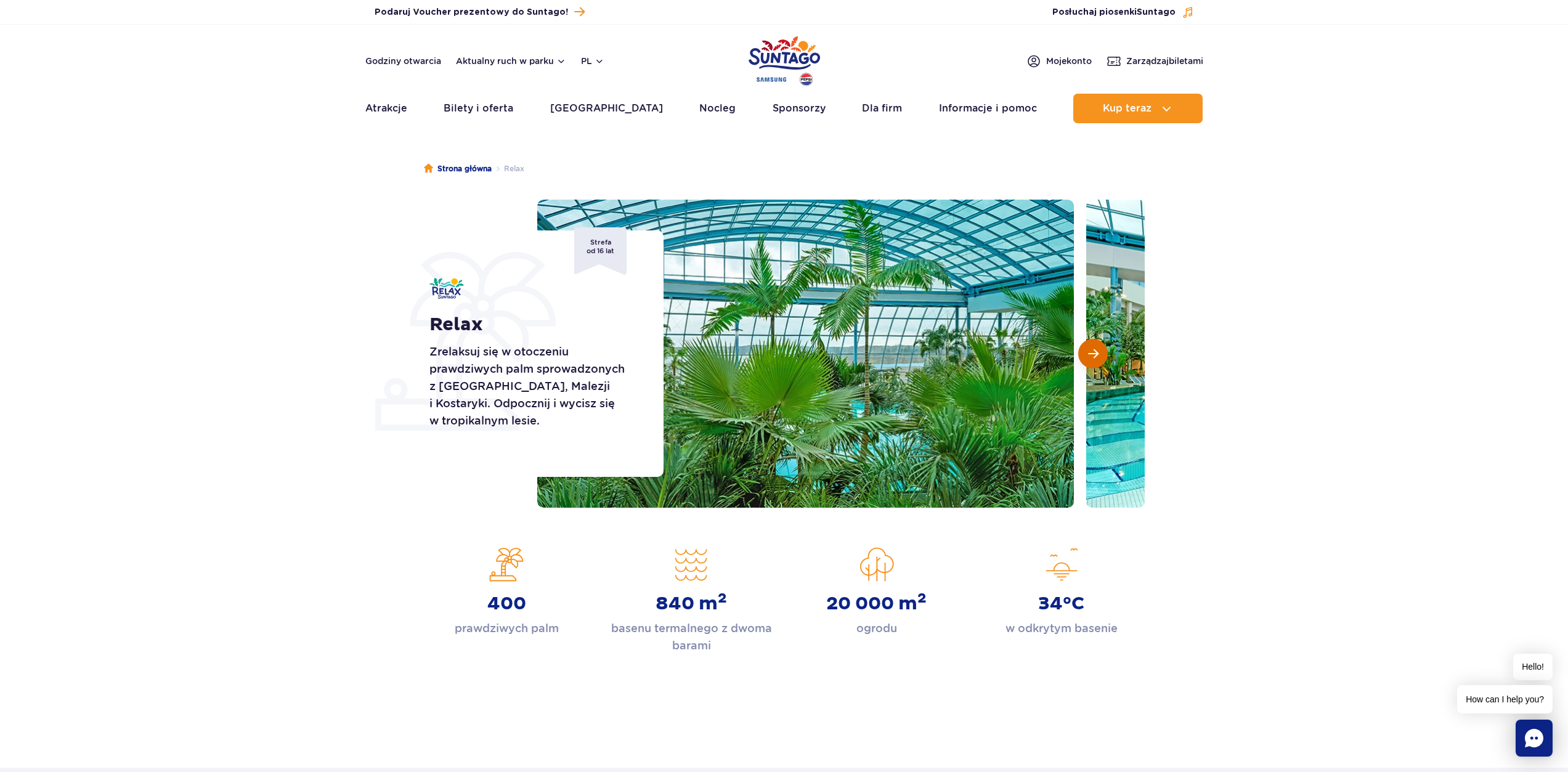
click at [1094, 355] on span "Następny slajd" at bounding box center [1093, 353] width 11 height 11
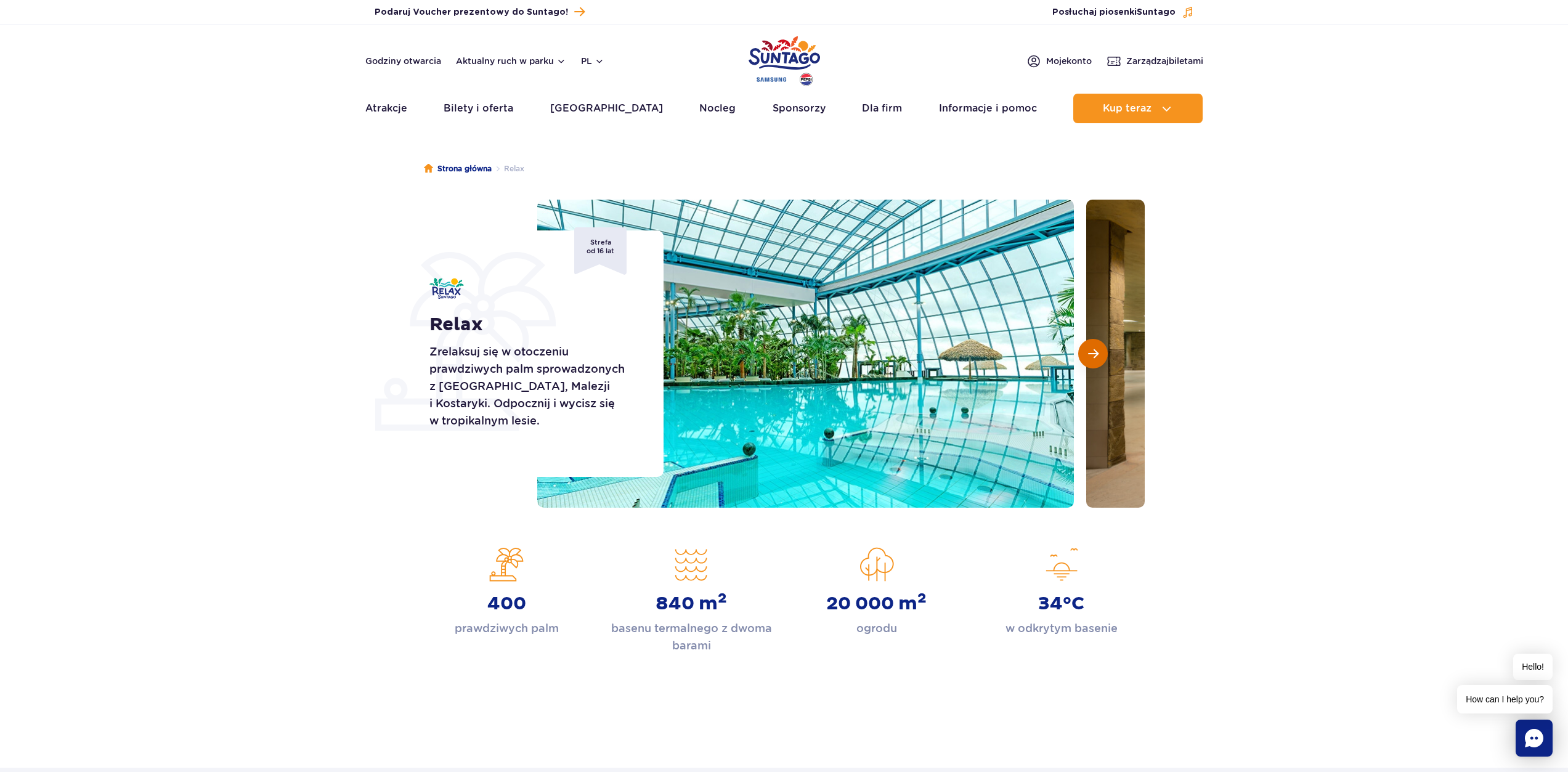
click at [1094, 355] on span "Następny slajd" at bounding box center [1093, 353] width 11 height 11
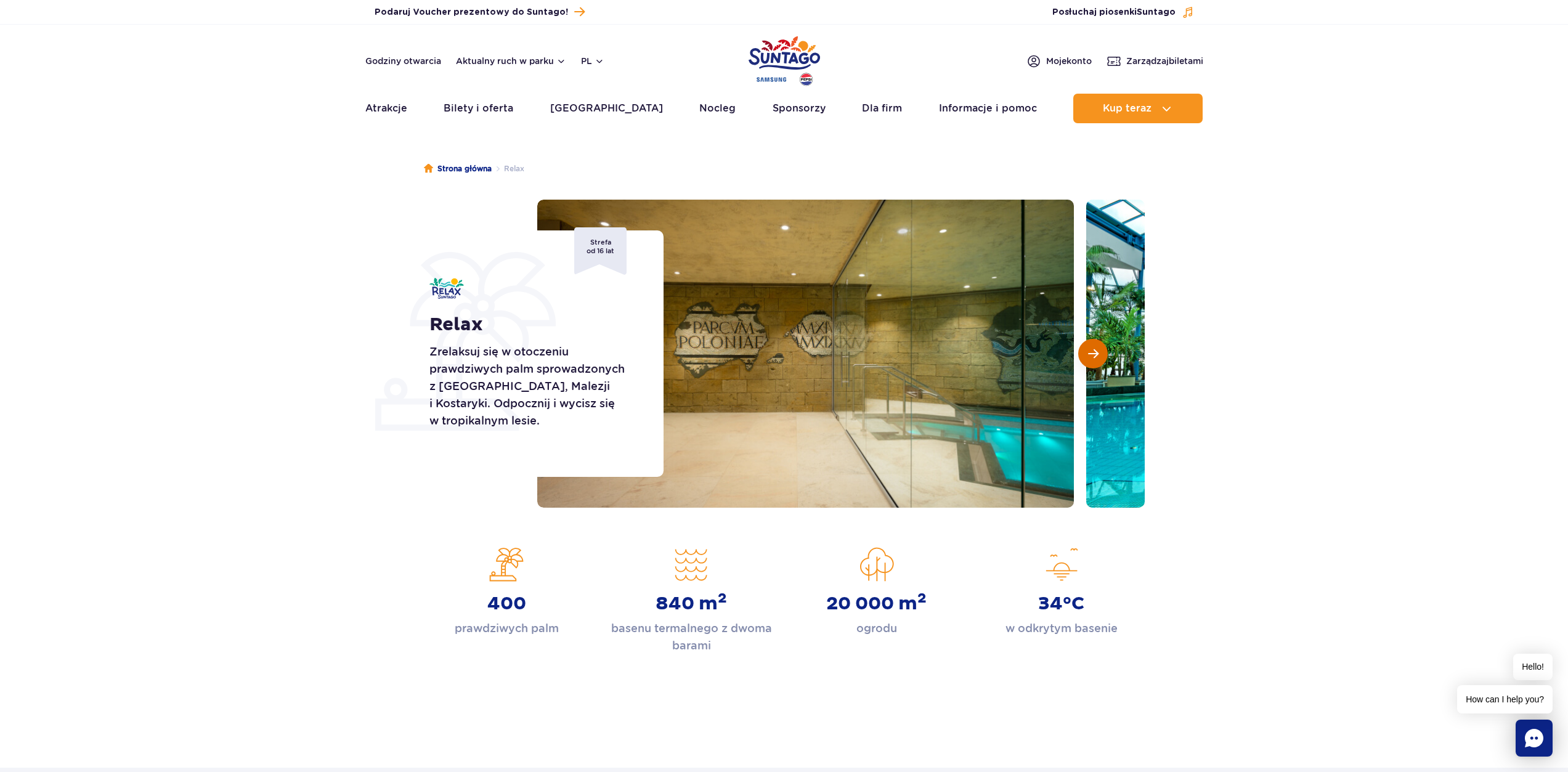
click at [1094, 355] on span "Następny slajd" at bounding box center [1093, 353] width 11 height 11
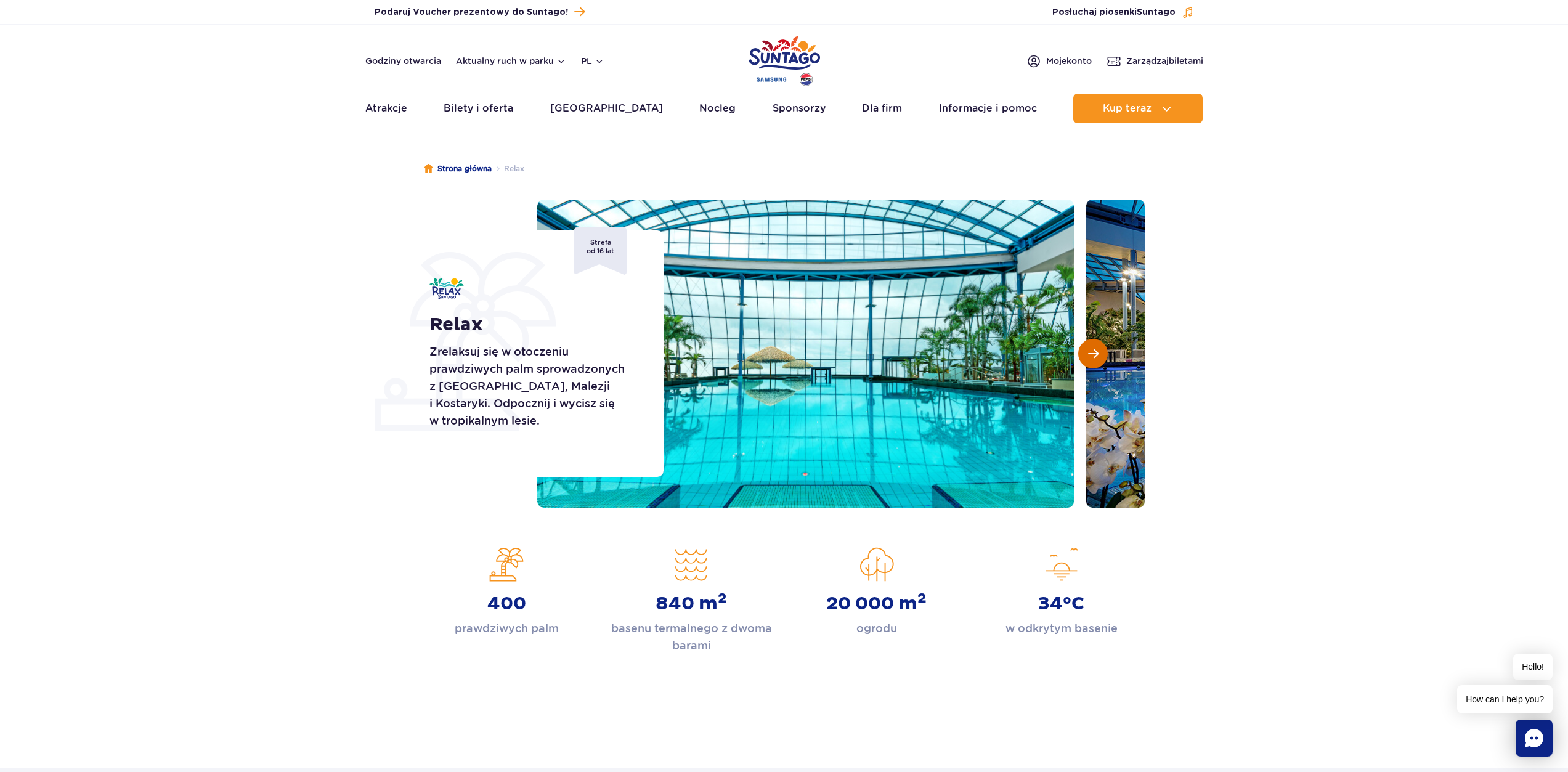
click at [1094, 355] on span "Następny slajd" at bounding box center [1093, 353] width 11 height 11
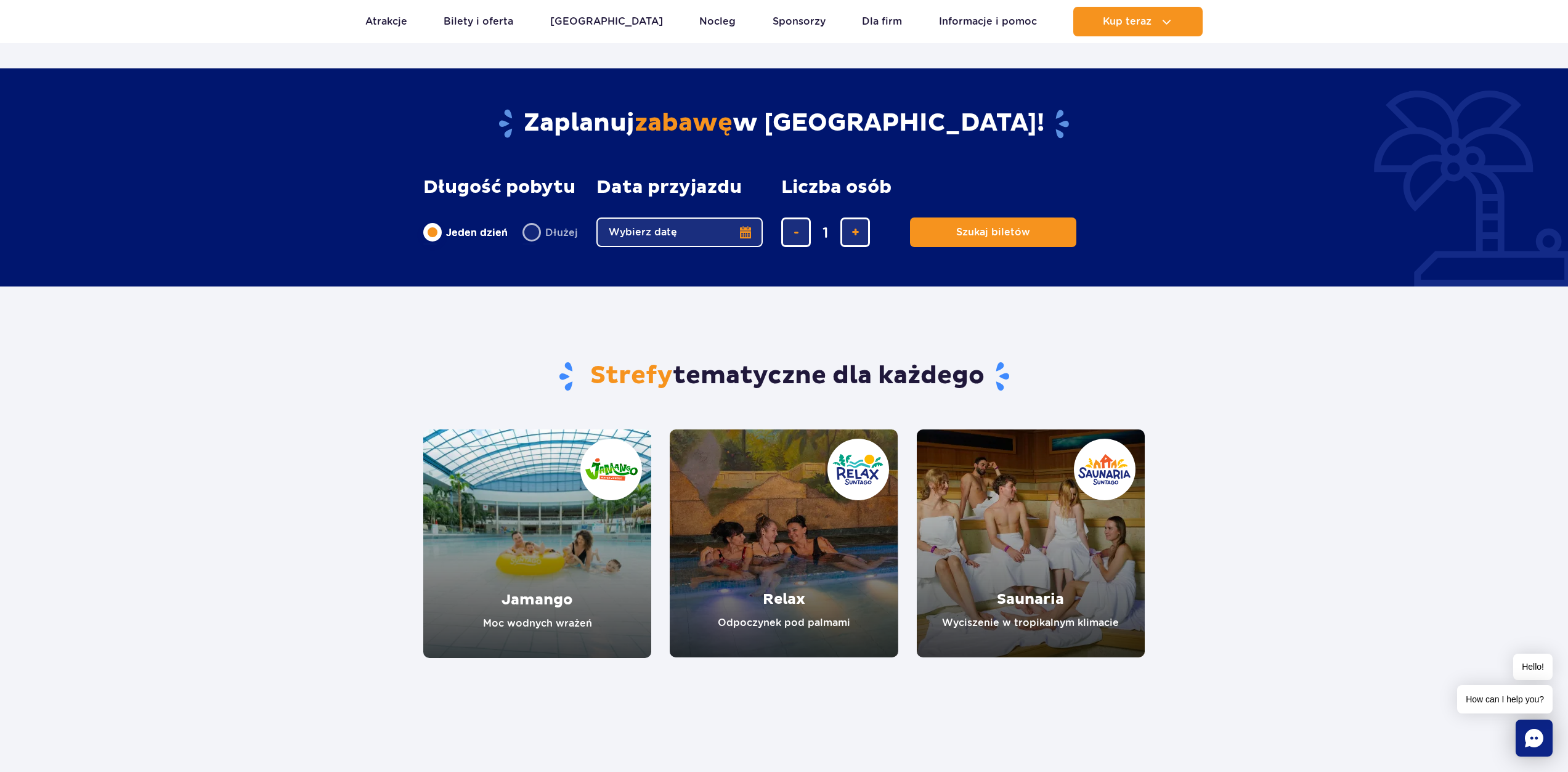
click at [562, 581] on link "Jamango" at bounding box center [537, 543] width 228 height 229
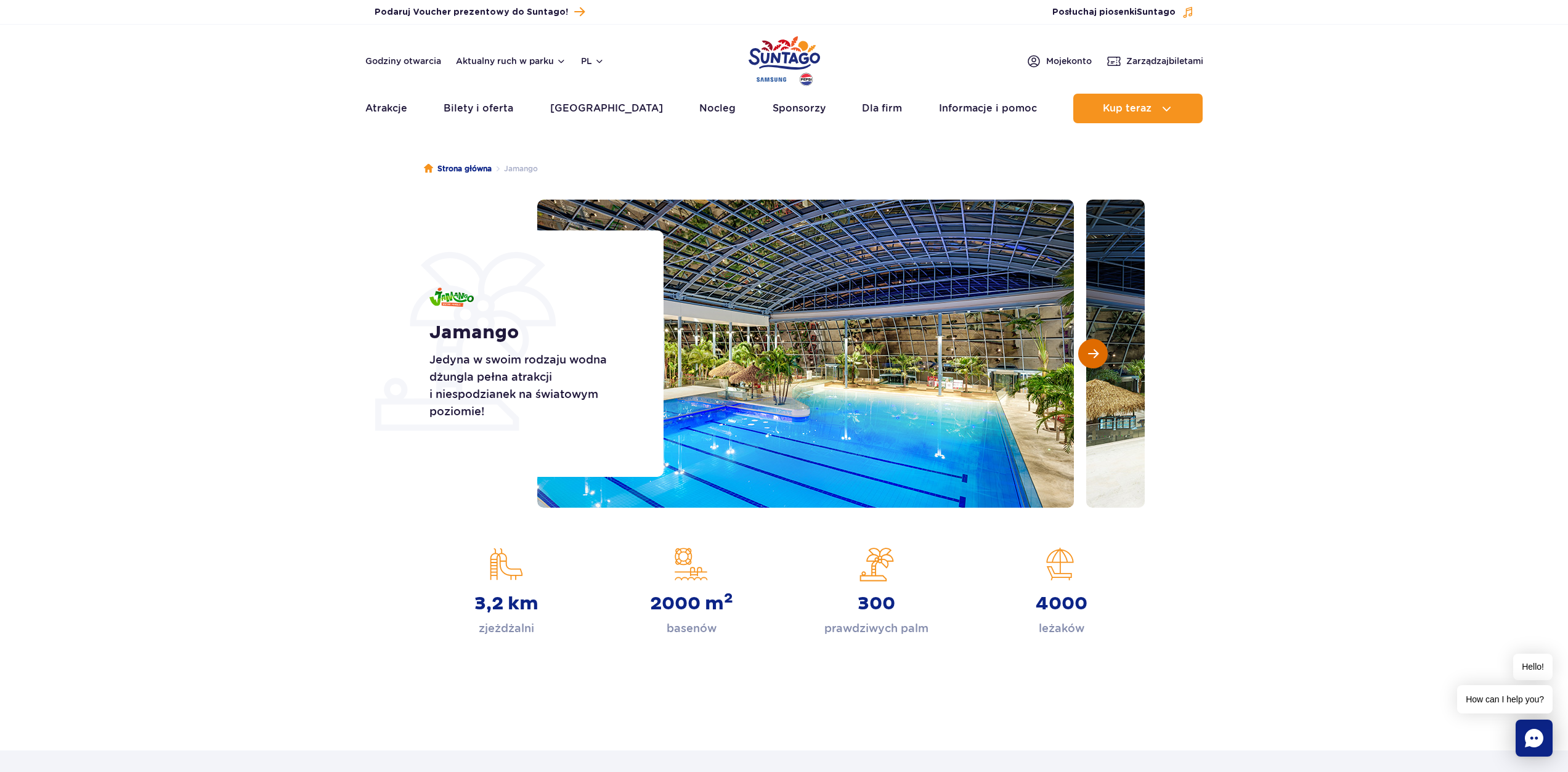
click at [1098, 350] on button "Następny slajd" at bounding box center [1092, 353] width 29 height 29
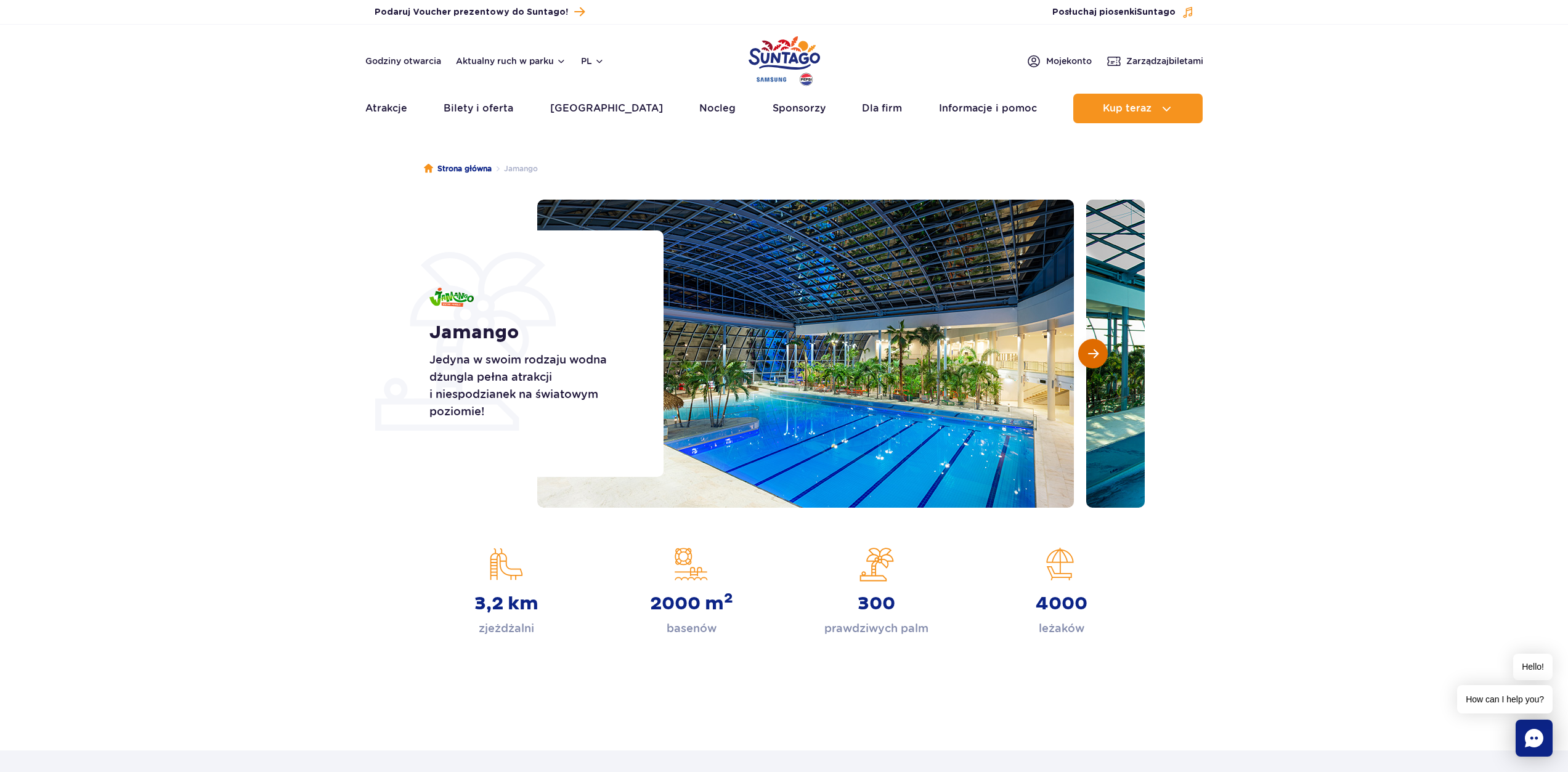
click at [1094, 352] on span "Następny slajd" at bounding box center [1093, 353] width 11 height 11
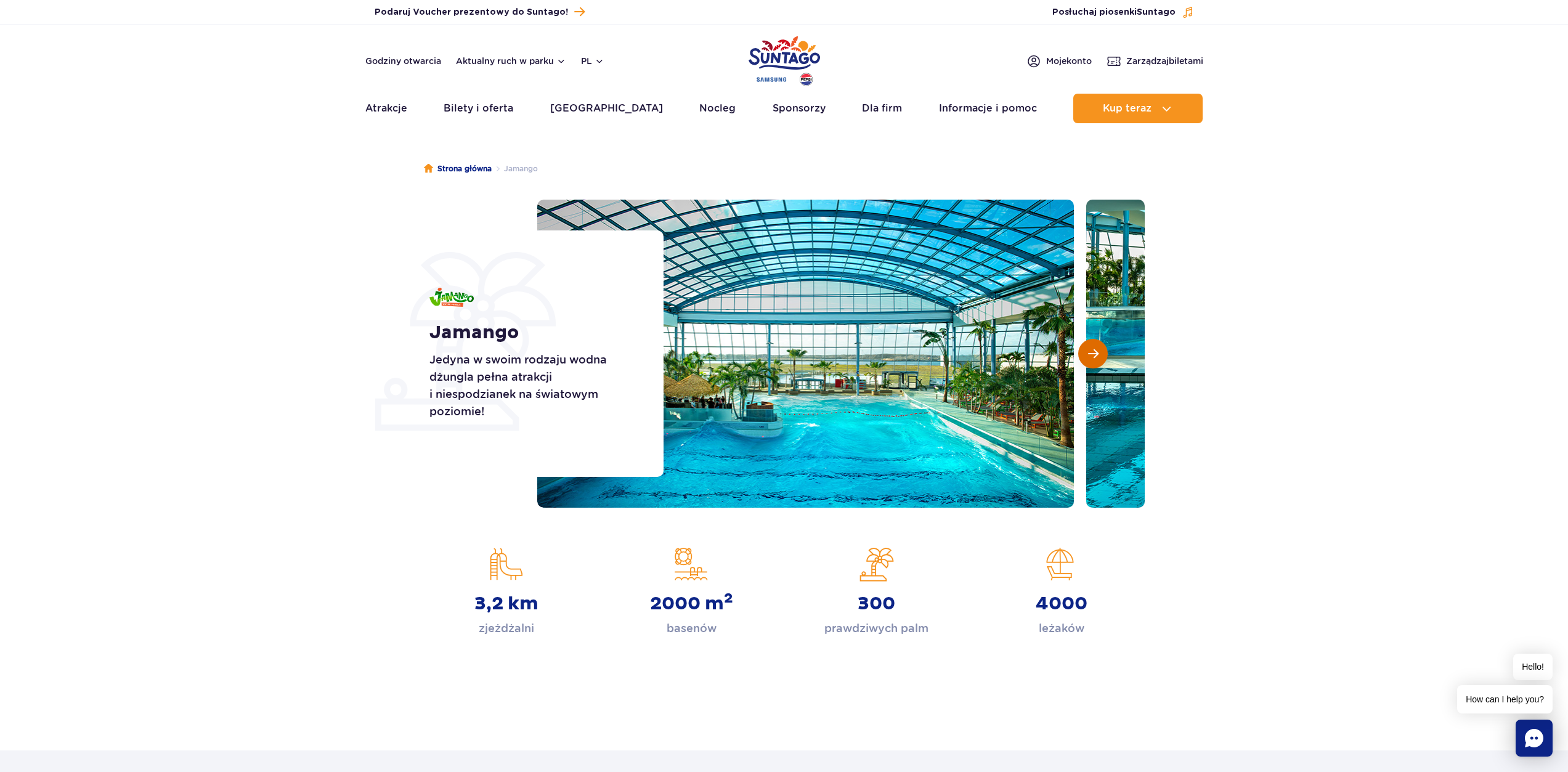
click at [1094, 353] on span "Następny slajd" at bounding box center [1093, 353] width 11 height 11
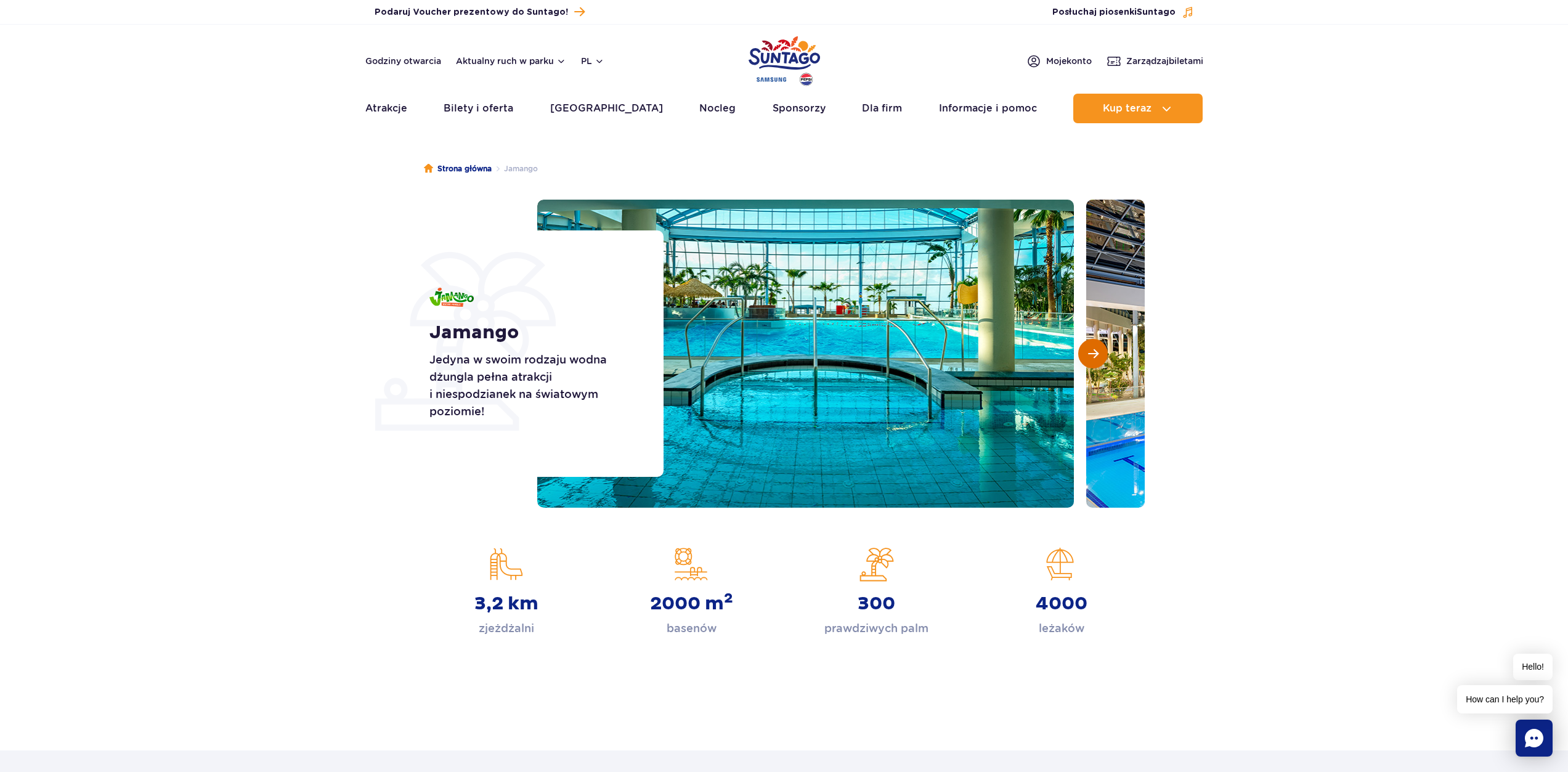
click at [1095, 354] on span "Następny slajd" at bounding box center [1093, 353] width 11 height 11
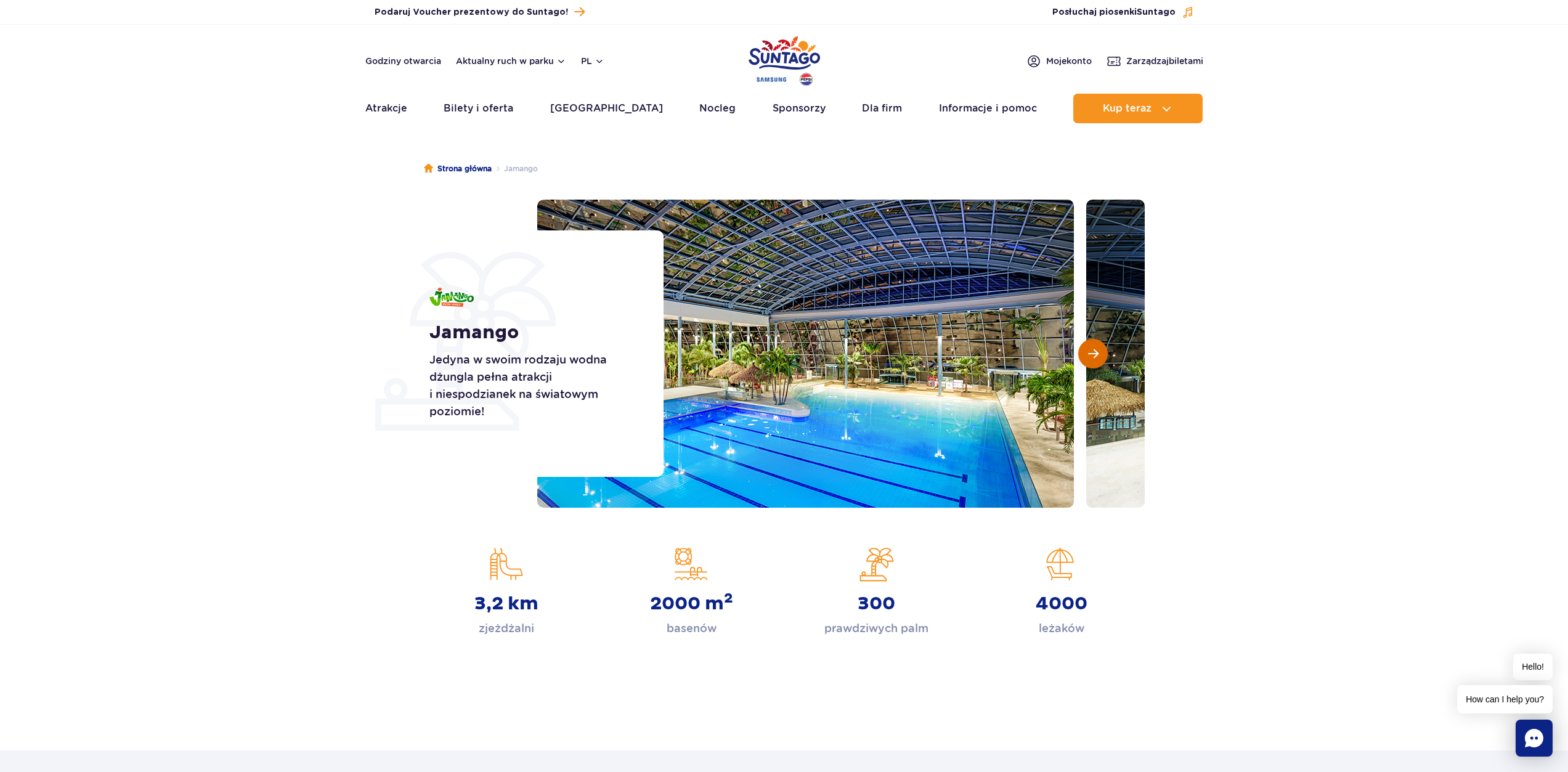
click at [1088, 354] on span "Następny slajd" at bounding box center [1093, 353] width 11 height 11
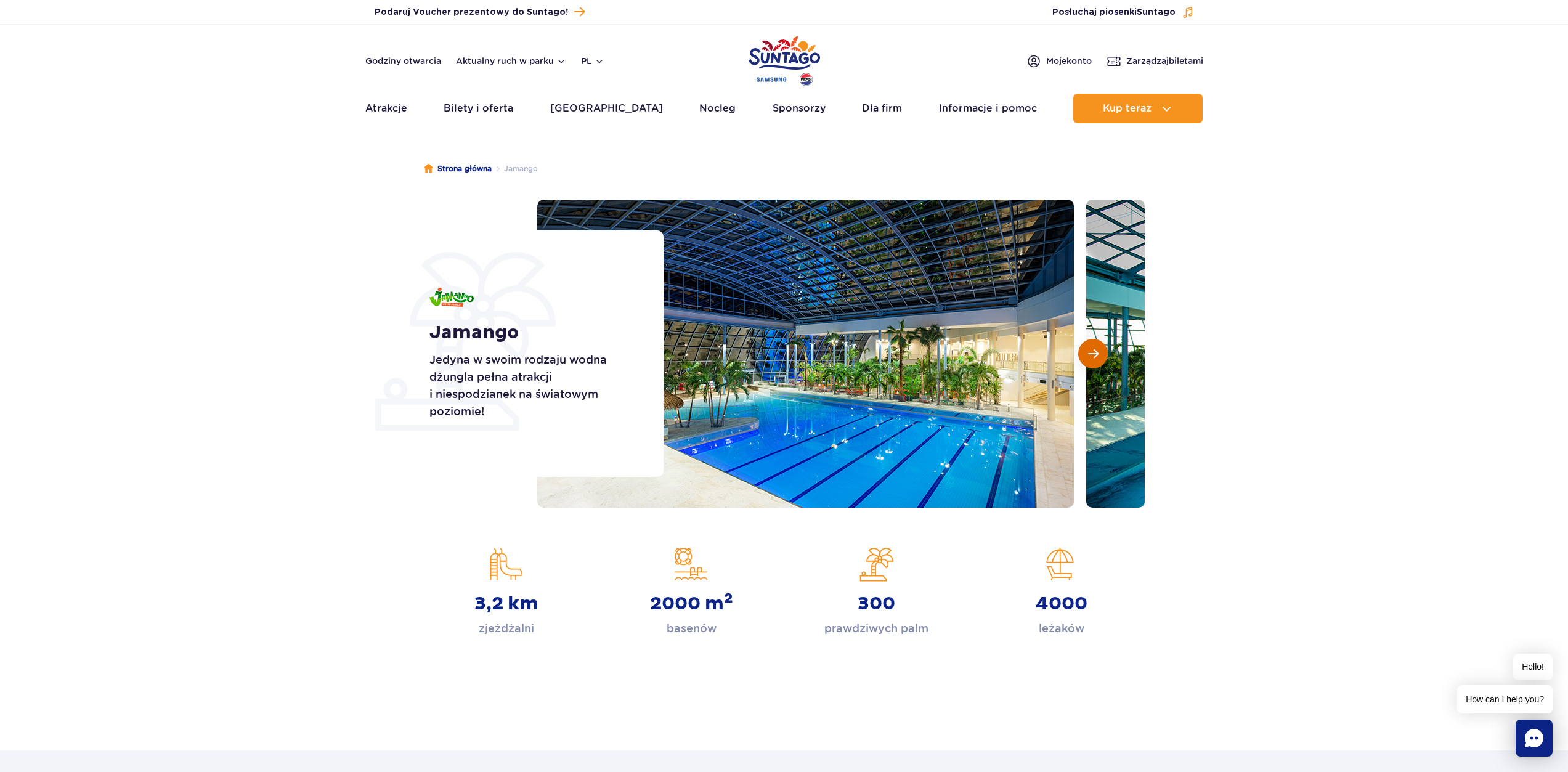
click at [1084, 354] on button "Następny slajd" at bounding box center [1092, 353] width 29 height 29
